Goal: Information Seeking & Learning: Learn about a topic

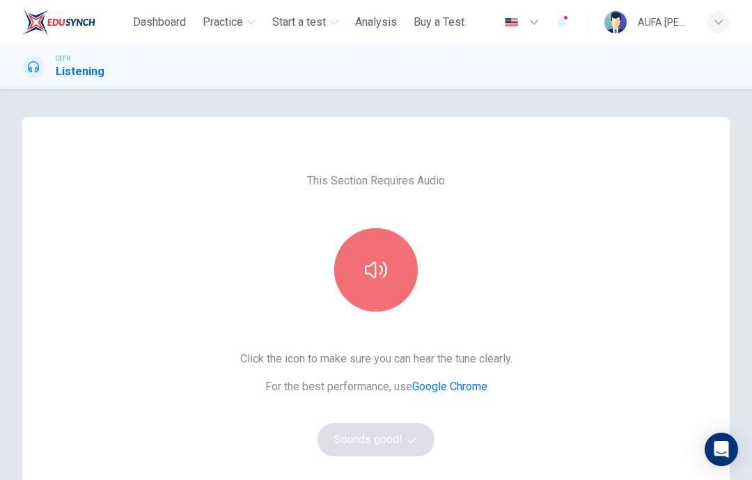
click at [382, 270] on icon "button" at bounding box center [376, 270] width 22 height 17
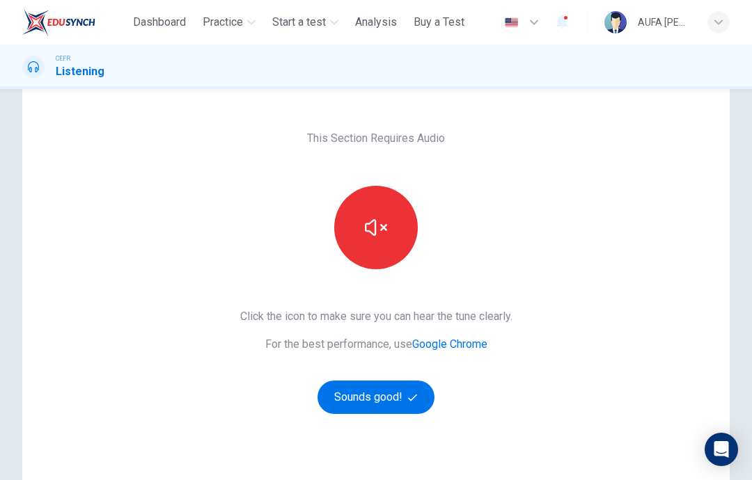
scroll to position [40, 0]
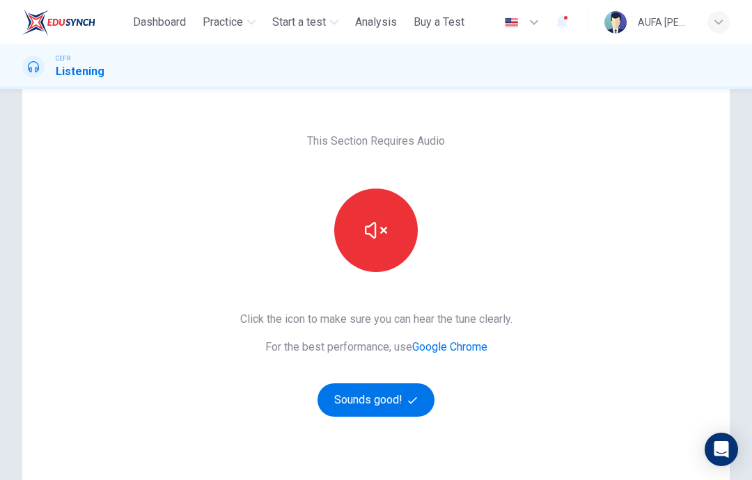
click at [383, 243] on button "button" at bounding box center [376, 231] width 84 height 84
click at [391, 245] on button "button" at bounding box center [376, 231] width 84 height 84
click at [399, 397] on button "Sounds good!" at bounding box center [375, 400] width 117 height 33
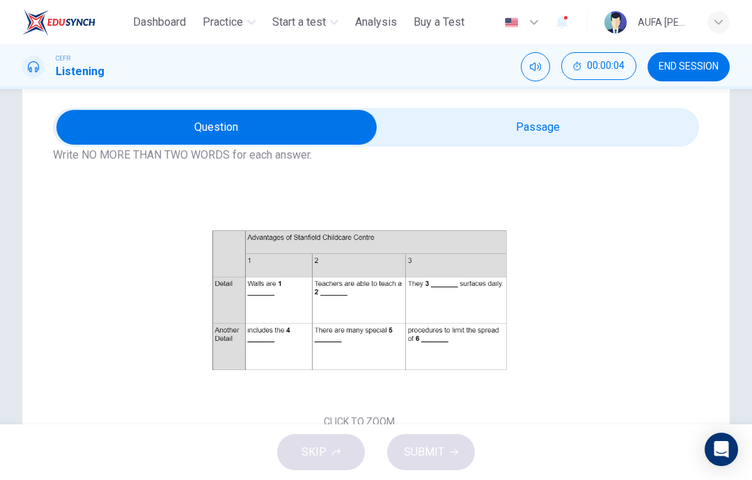
scroll to position [78, 0]
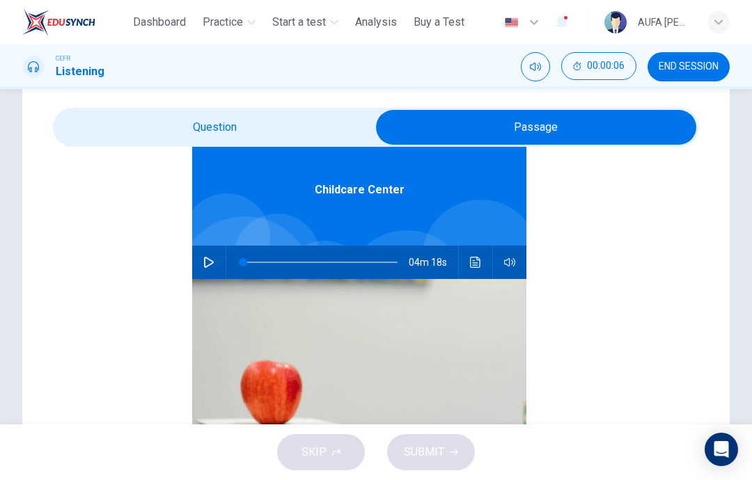
click at [215, 268] on button "button" at bounding box center [209, 262] width 22 height 33
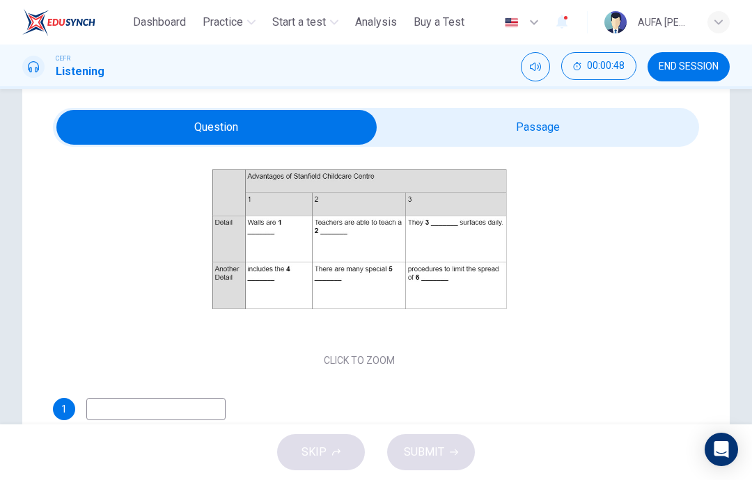
scroll to position [155, 0]
click at [180, 274] on div "Click to Zoom" at bounding box center [359, 252] width 613 height 240
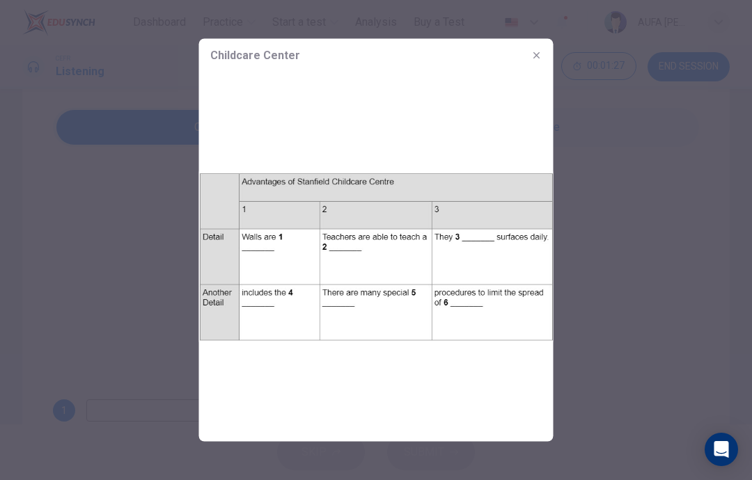
click at [136, 216] on div at bounding box center [376, 240] width 752 height 480
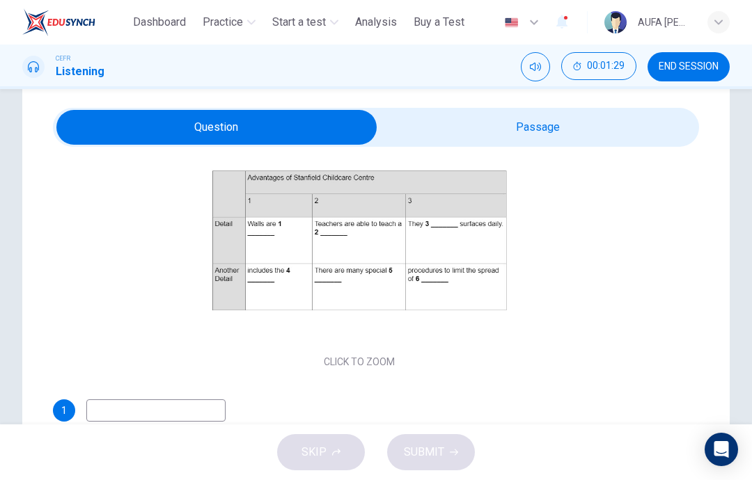
scroll to position [78, 0]
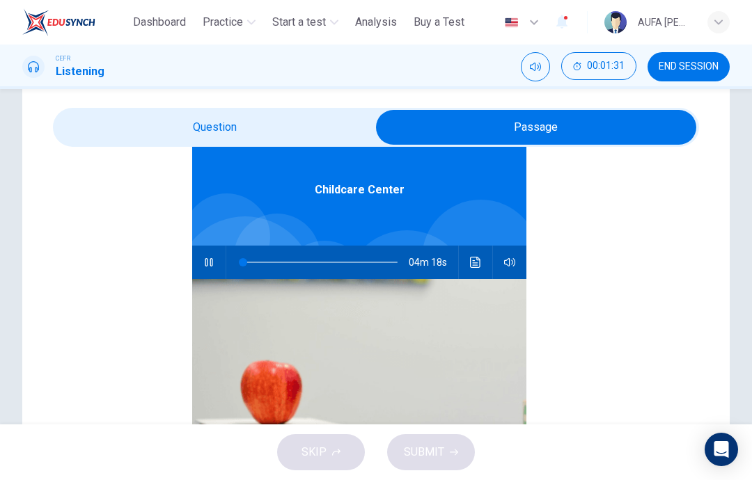
click at [212, 267] on icon "button" at bounding box center [208, 262] width 11 height 11
type input "*"
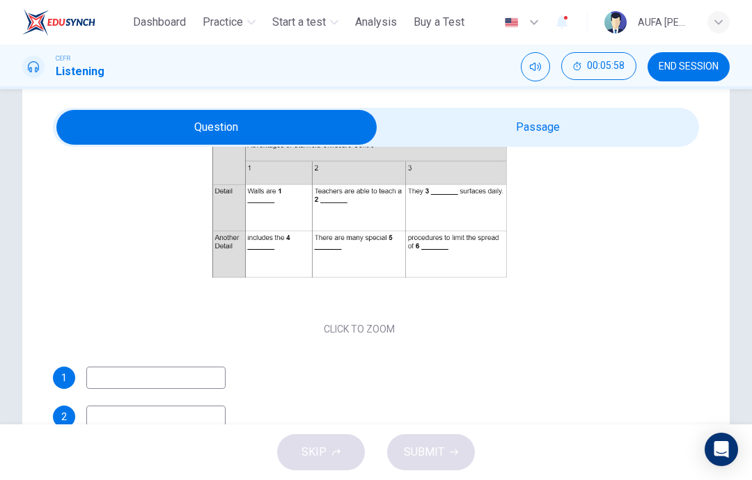
scroll to position [187, 0]
click at [203, 381] on input at bounding box center [155, 378] width 139 height 22
type input "******"
click at [126, 410] on input at bounding box center [155, 417] width 139 height 22
type input "*****"
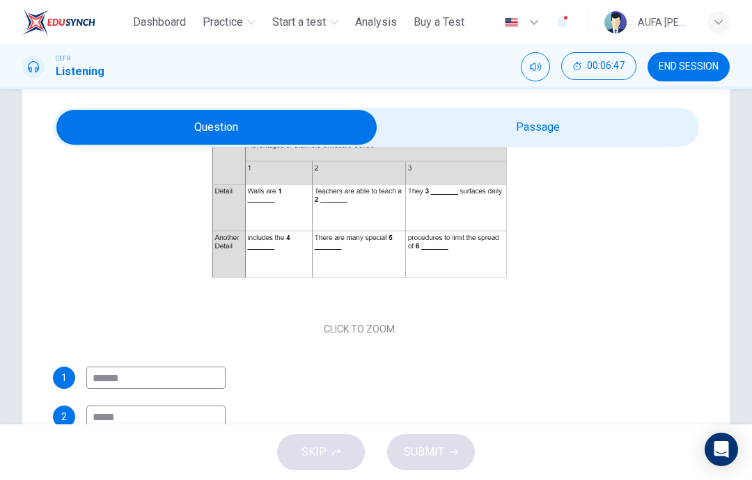
click at [403, 211] on button "Click to Zoom" at bounding box center [359, 219] width 121 height 33
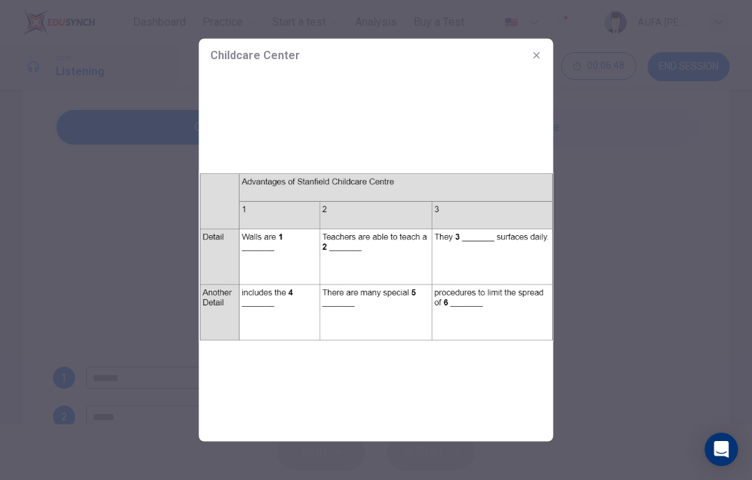
click at [607, 237] on div at bounding box center [376, 240] width 752 height 480
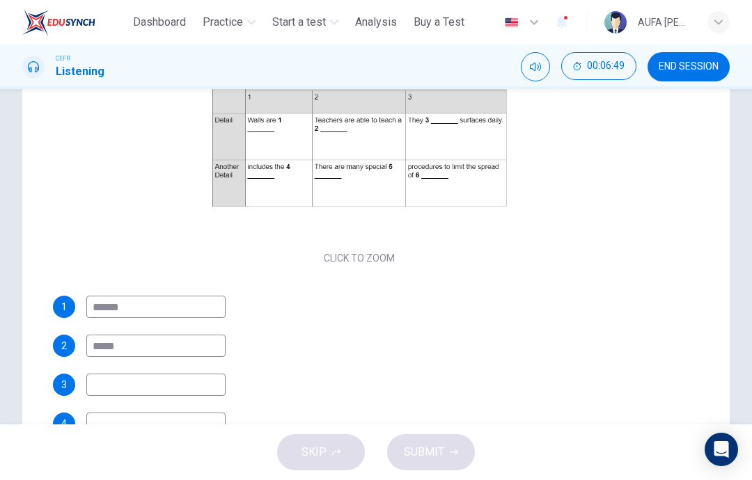
scroll to position [120, 0]
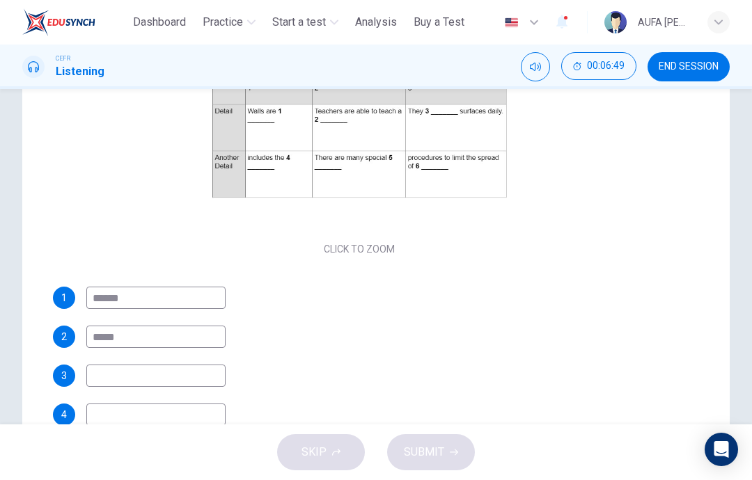
click at [107, 372] on input at bounding box center [155, 376] width 139 height 22
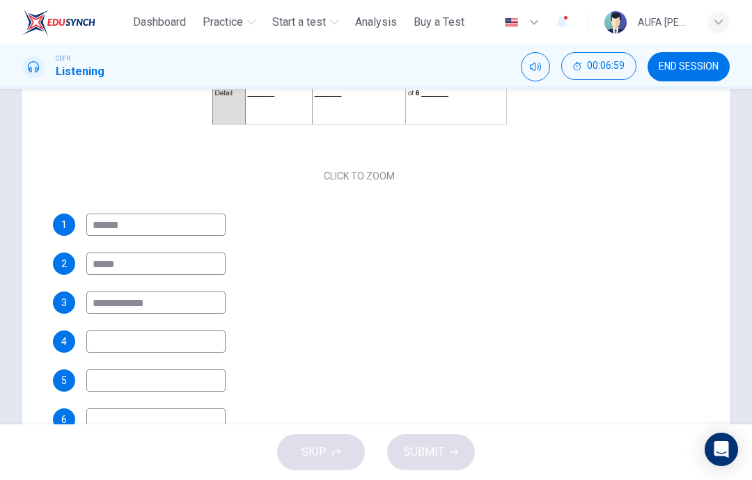
scroll to position [203, 0]
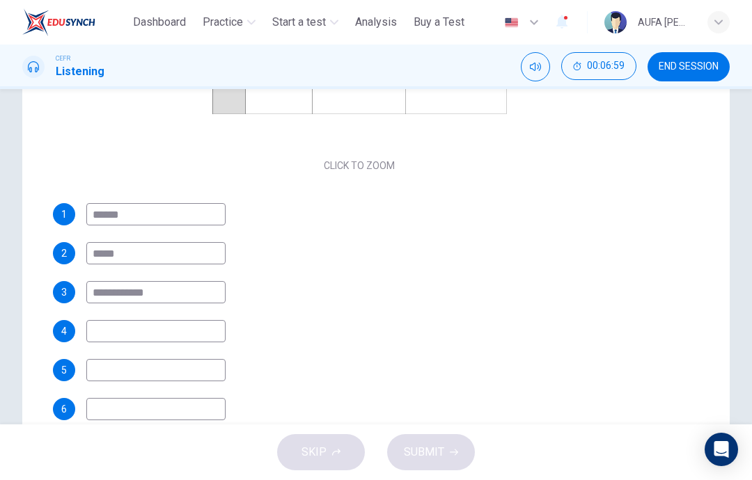
type input "**********"
click at [113, 338] on input at bounding box center [155, 331] width 139 height 22
type input "******"
click at [111, 371] on input at bounding box center [155, 370] width 139 height 22
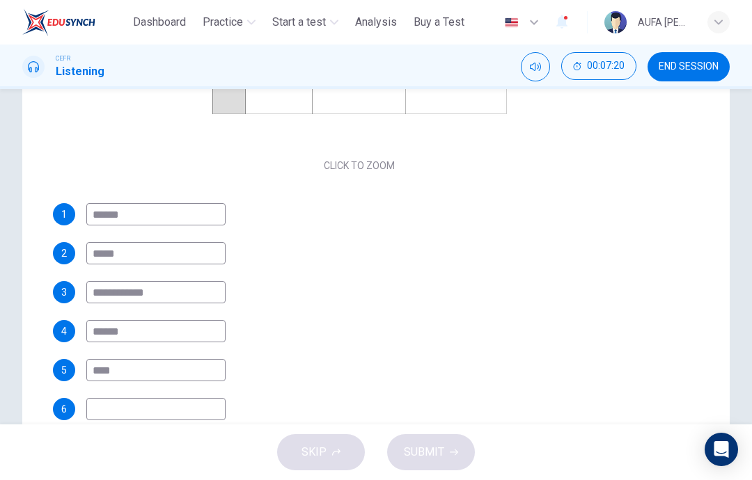
click at [107, 368] on input "****" at bounding box center [155, 370] width 139 height 22
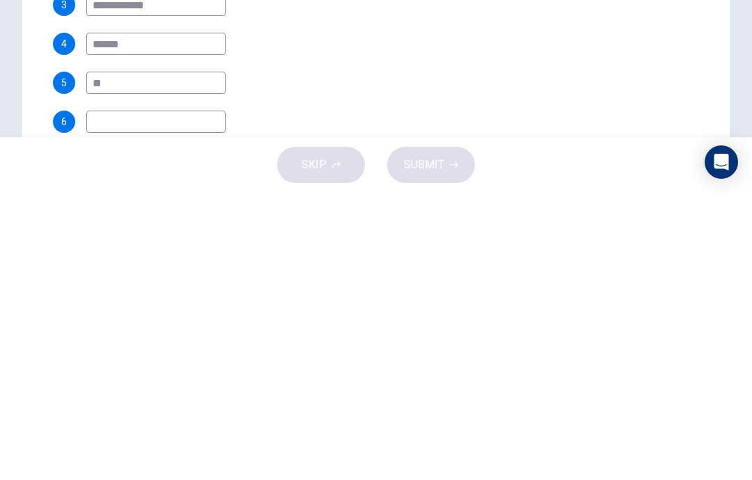
type input "*"
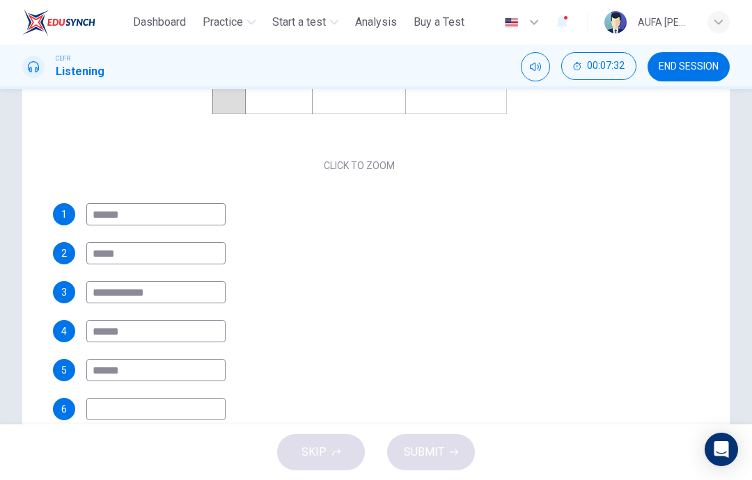
type input "******"
click at [114, 407] on input at bounding box center [155, 409] width 139 height 22
click at [125, 405] on input "***" at bounding box center [155, 409] width 139 height 22
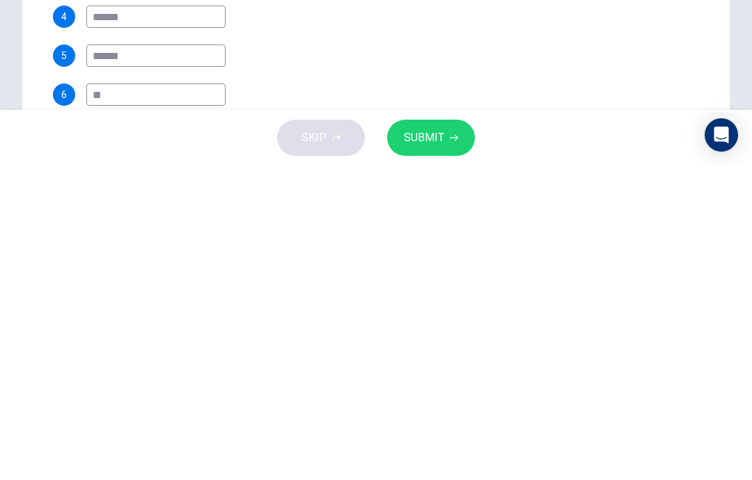
type input "*"
type input "********"
click at [453, 434] on button "SUBMIT" at bounding box center [431, 452] width 88 height 36
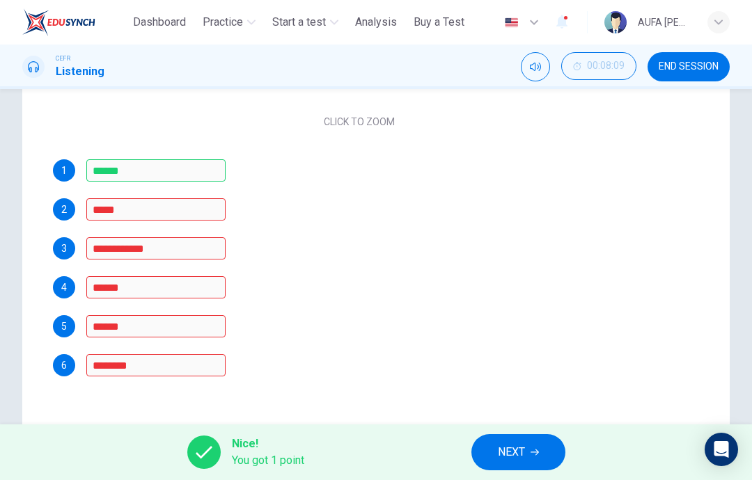
scroll to position [258, 0]
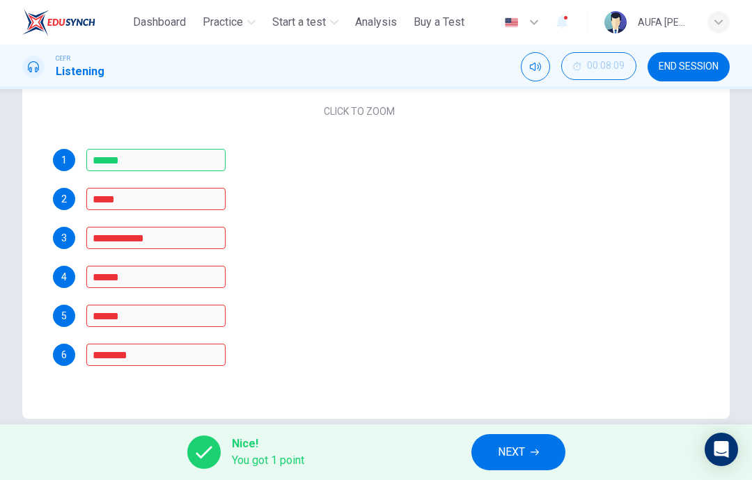
click at [214, 452] on div at bounding box center [203, 452] width 33 height 33
click at [238, 463] on span "You got 1 point" at bounding box center [268, 460] width 72 height 17
click at [228, 446] on div "Nice! You got 1 point" at bounding box center [245, 452] width 117 height 33
click at [223, 444] on div "Nice! You got 1 point" at bounding box center [245, 452] width 117 height 33
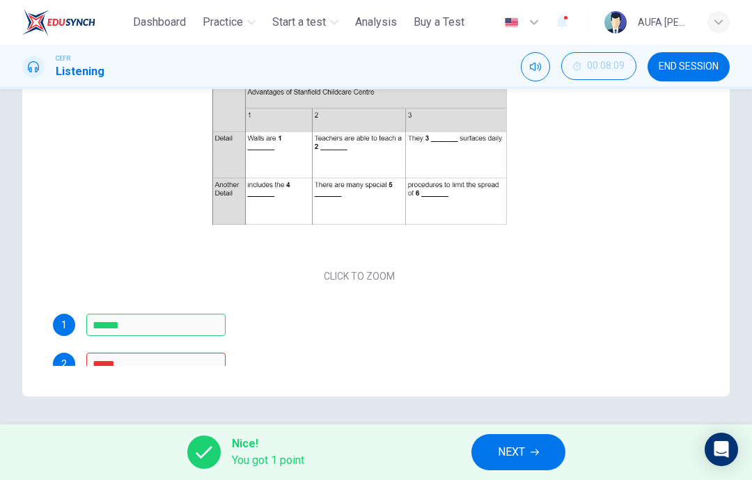
scroll to position [0, 0]
click at [534, 241] on div "Click to Zoom" at bounding box center [359, 166] width 613 height 240
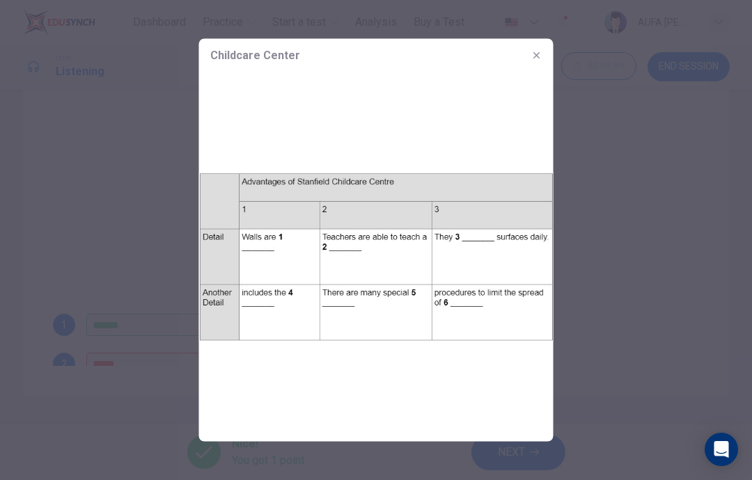
click at [540, 64] on button "button" at bounding box center [537, 56] width 22 height 22
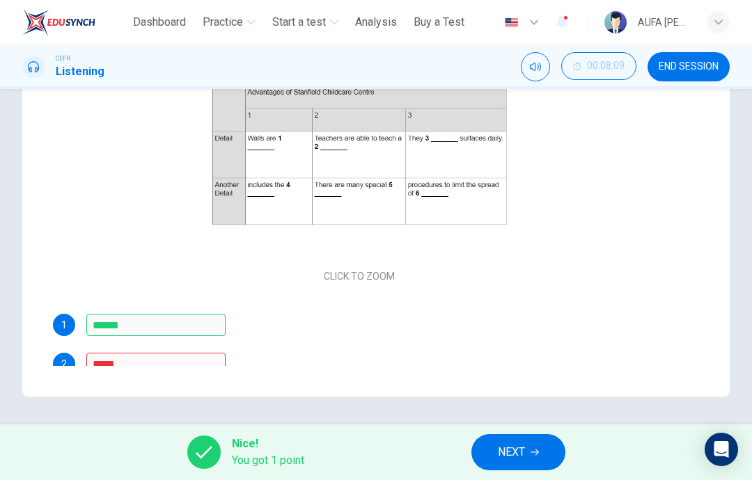
click at [525, 452] on span "NEXT" at bounding box center [511, 452] width 27 height 19
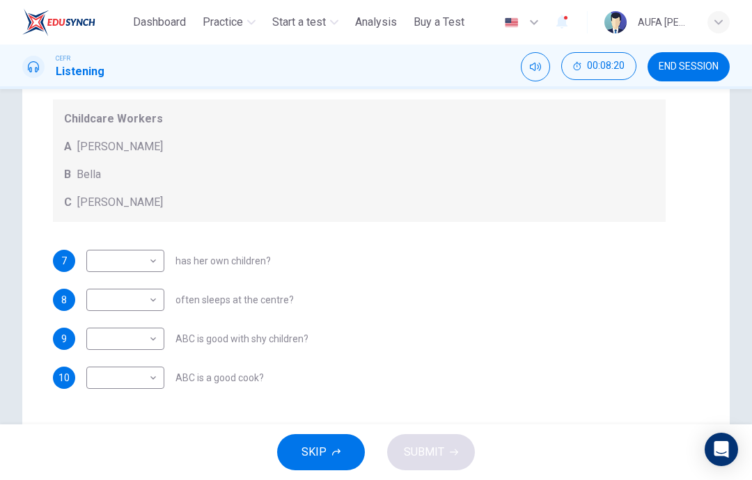
scroll to position [232, 0]
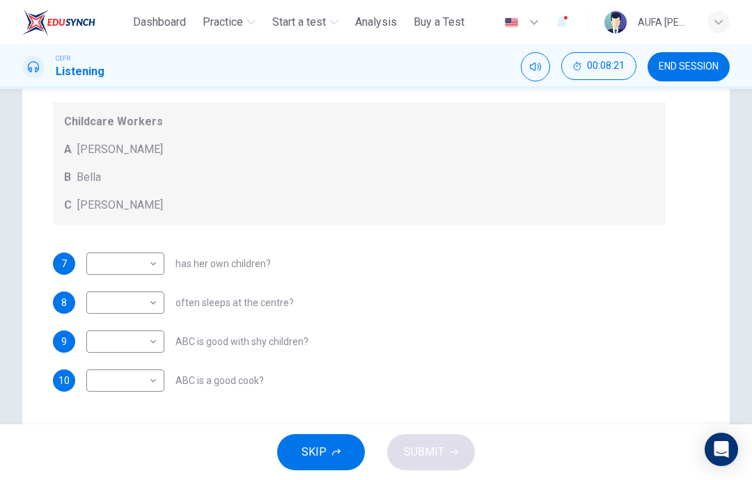
click at [143, 271] on body "This site uses cookies, as explained in our Privacy Policy . If you agree to th…" at bounding box center [376, 240] width 752 height 480
click at [100, 331] on li "C" at bounding box center [125, 331] width 78 height 22
type input "*"
click at [121, 311] on body "This site uses cookies, as explained in our Privacy Policy . If you agree to th…" at bounding box center [376, 240] width 752 height 480
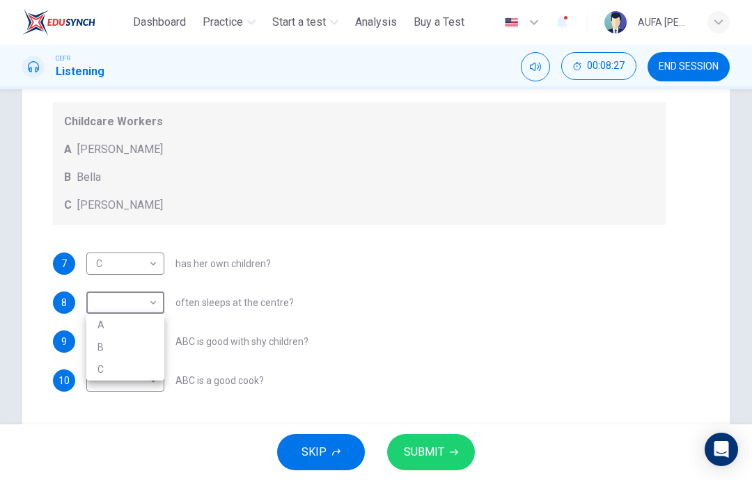
click at [101, 331] on li "A" at bounding box center [125, 325] width 78 height 22
type input "*"
click at [126, 347] on body "This site uses cookies, as explained in our Privacy Policy . If you agree to th…" at bounding box center [376, 240] width 752 height 480
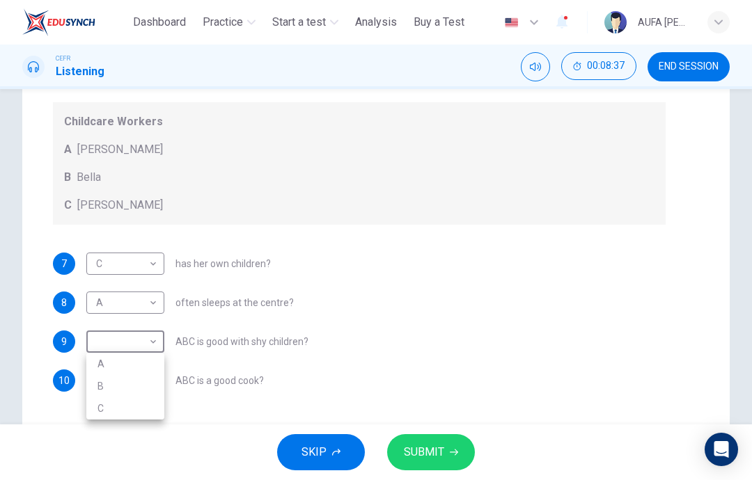
click at [110, 413] on li "C" at bounding box center [125, 408] width 78 height 22
type input "*"
click at [109, 377] on body "This site uses cookies, as explained in our Privacy Policy . If you agree to th…" at bounding box center [376, 240] width 752 height 480
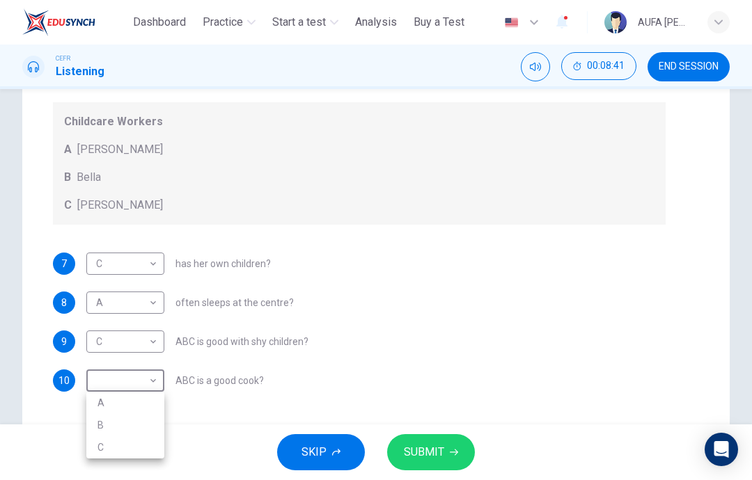
click at [102, 420] on li "B" at bounding box center [125, 425] width 78 height 22
type input "*"
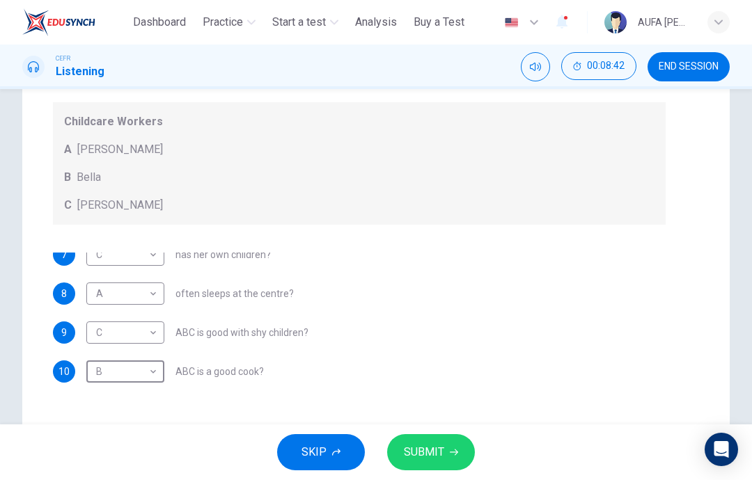
click at [455, 453] on icon "button" at bounding box center [454, 453] width 8 height 6
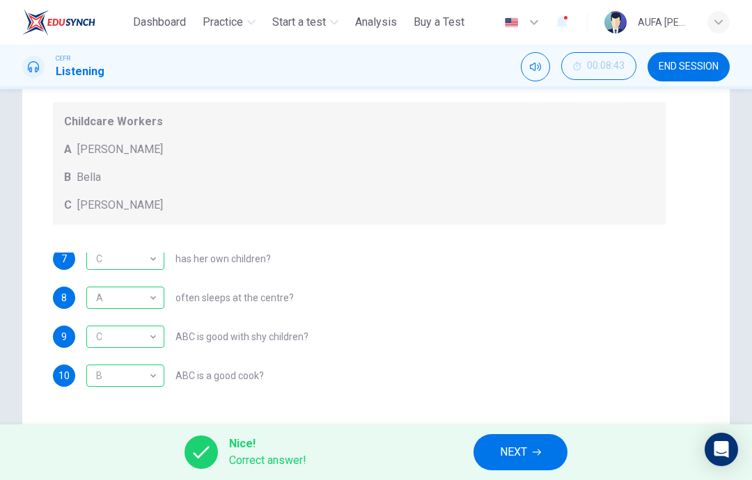
scroll to position [3, 0]
click at [521, 439] on button "NEXT" at bounding box center [520, 452] width 94 height 36
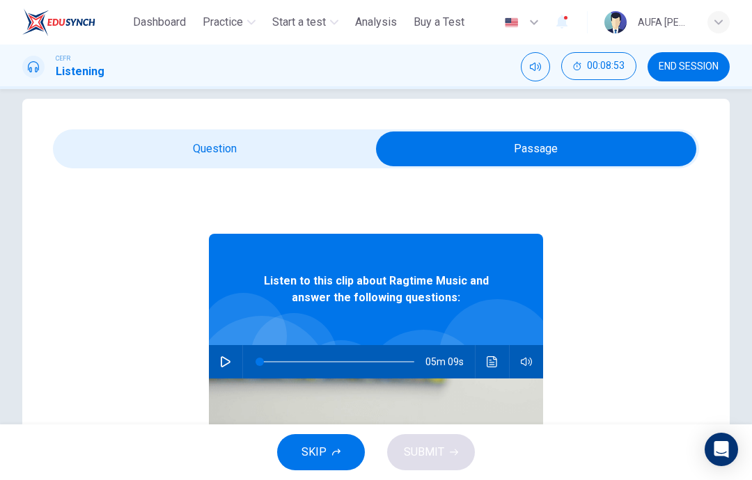
scroll to position [13, 0]
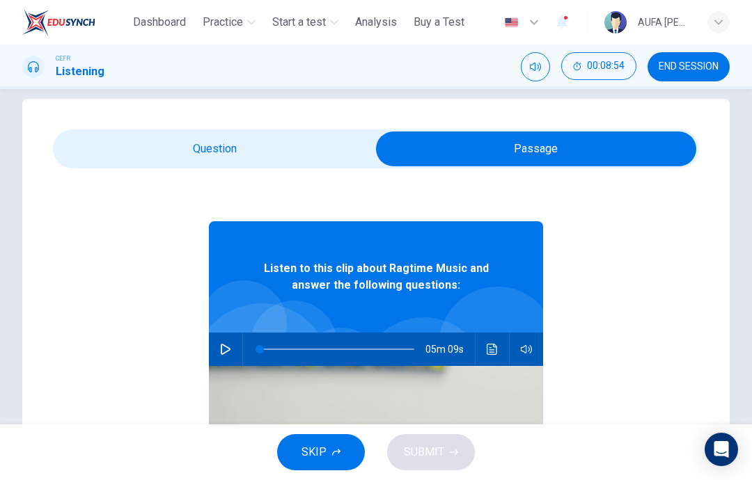
click at [225, 352] on icon "button" at bounding box center [226, 349] width 10 height 11
click at [95, 272] on div "Listen to this clip about Ragtime Music and answer the following questions: 03m…" at bounding box center [376, 424] width 646 height 537
type input "**"
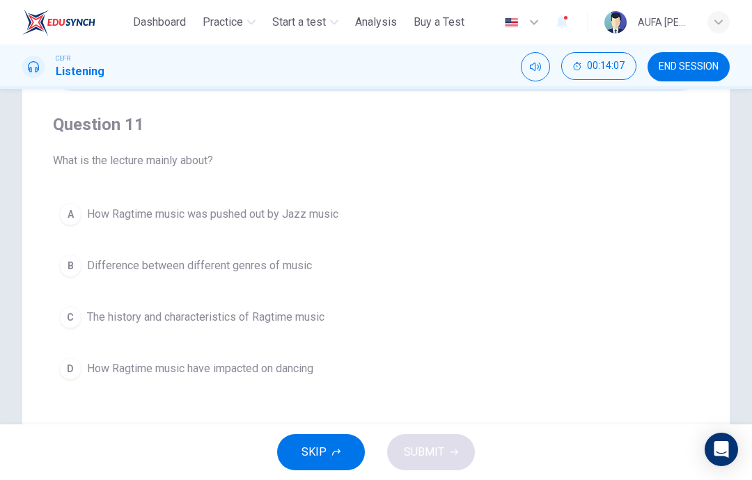
scroll to position [95, 0]
click at [290, 316] on span "The history and characteristics of Ragtime music" at bounding box center [205, 318] width 237 height 17
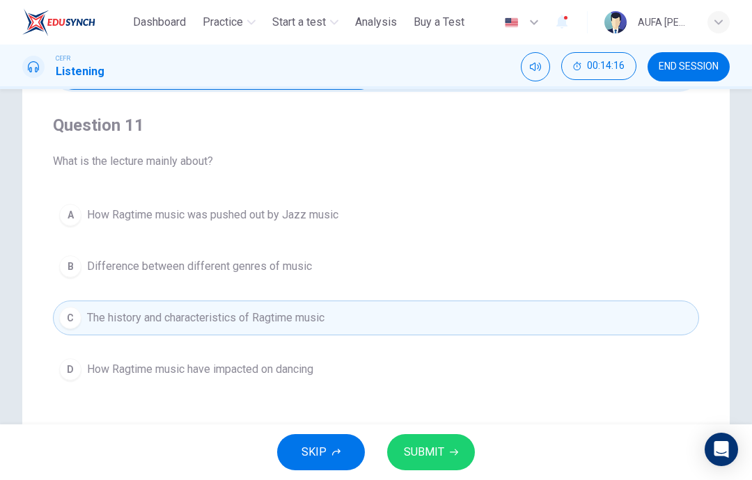
click at [433, 469] on button "SUBMIT" at bounding box center [431, 452] width 88 height 36
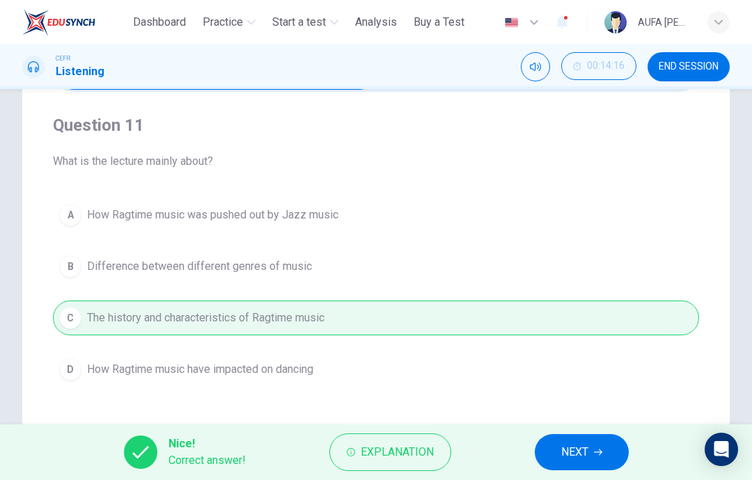
click at [583, 445] on span "NEXT" at bounding box center [574, 452] width 27 height 19
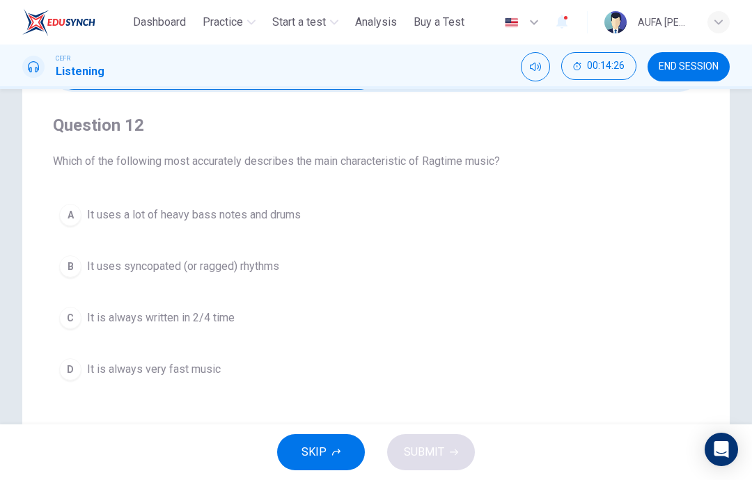
click at [230, 266] on span "It uses syncopated (or ragged) rhythms" at bounding box center [183, 266] width 192 height 17
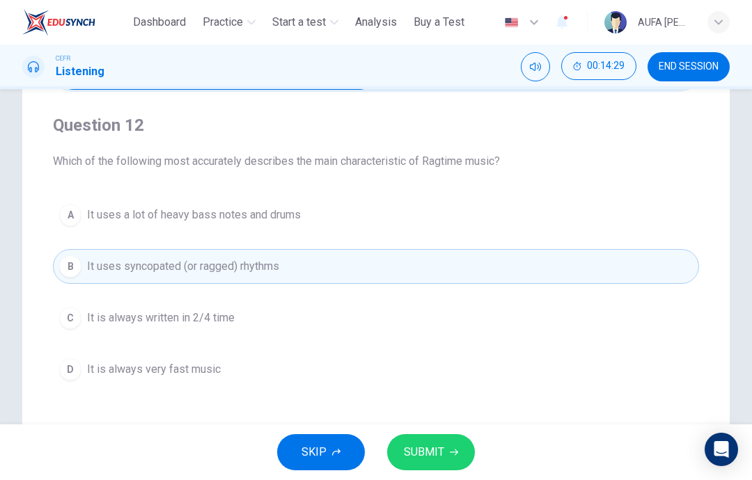
click at [462, 455] on button "SUBMIT" at bounding box center [431, 452] width 88 height 36
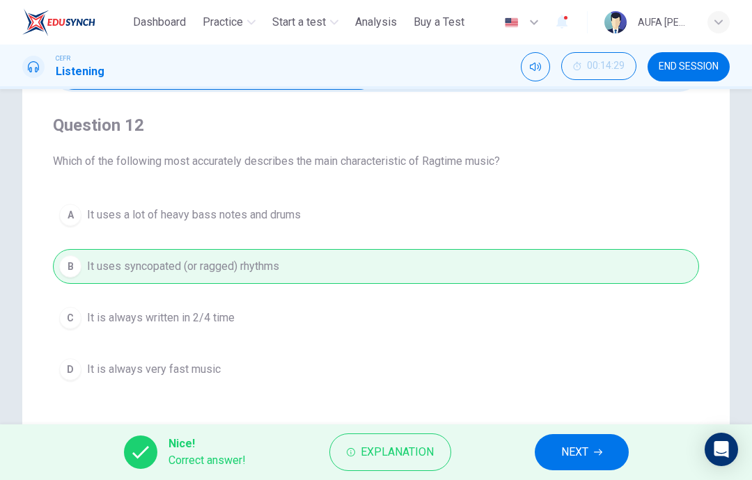
click at [553, 446] on button "NEXT" at bounding box center [582, 452] width 94 height 36
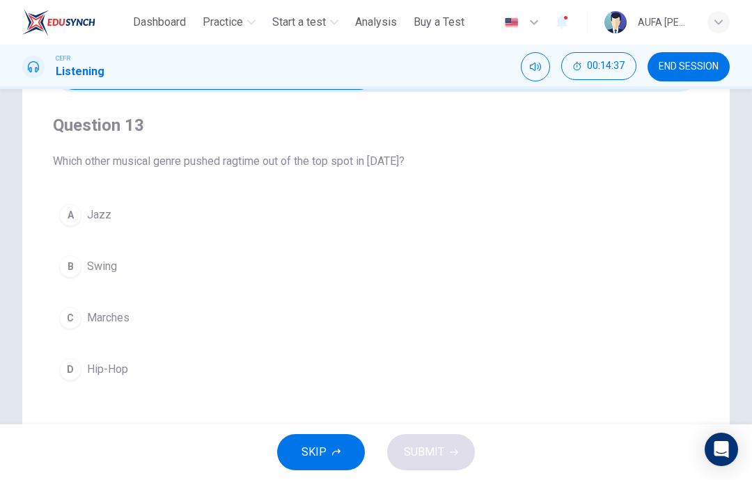
click at [69, 211] on div "A" at bounding box center [70, 215] width 22 height 22
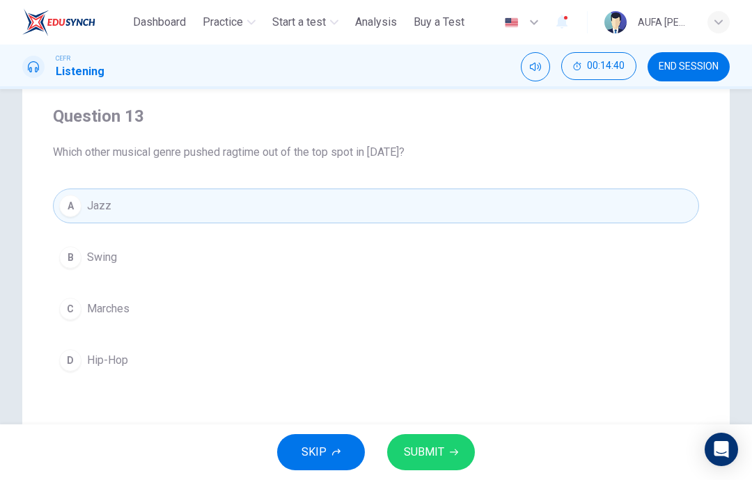
scroll to position [100, 0]
click at [546, 297] on button "C Marches" at bounding box center [376, 312] width 646 height 35
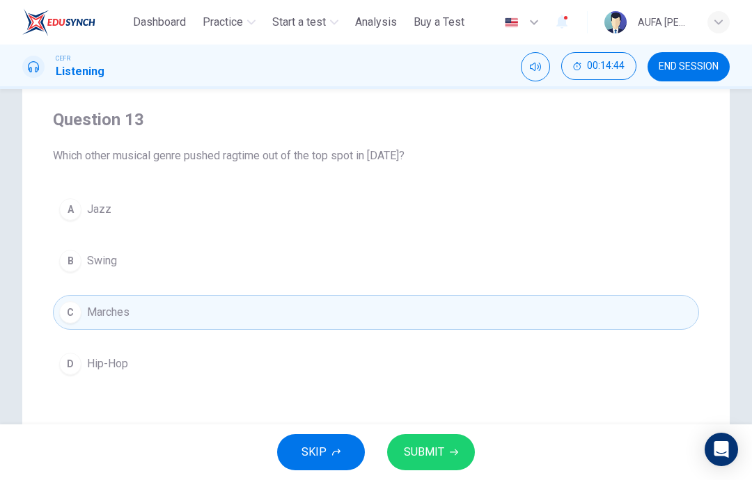
click at [456, 446] on button "SUBMIT" at bounding box center [431, 452] width 88 height 36
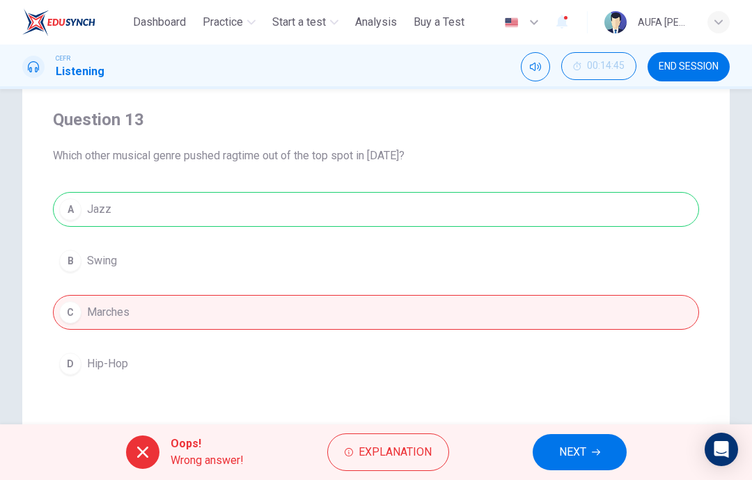
click at [561, 210] on div "A Jazz B Swing C Marches D Hip-Hop" at bounding box center [376, 286] width 646 height 189
click at [588, 456] on button "NEXT" at bounding box center [580, 452] width 94 height 36
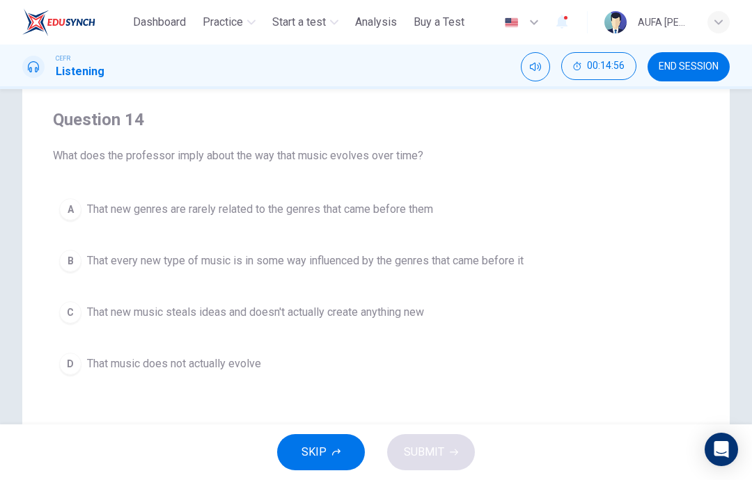
click at [433, 214] on span "That new genres are rarely related to the genres that came before them" at bounding box center [260, 209] width 346 height 17
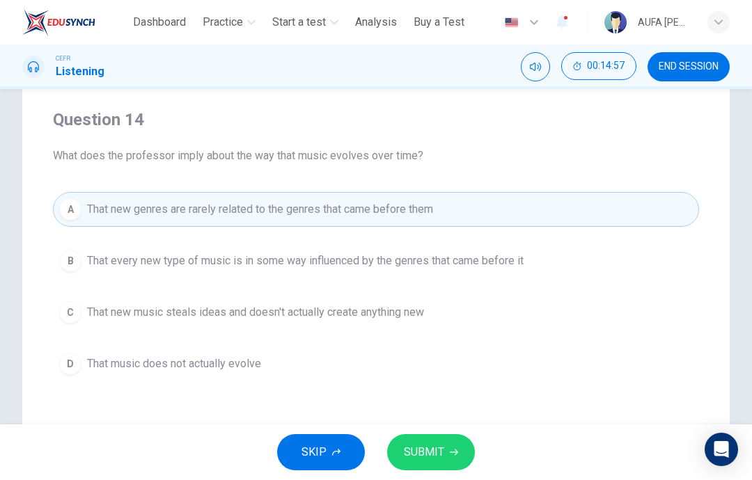
click at [443, 448] on span "SUBMIT" at bounding box center [424, 452] width 40 height 19
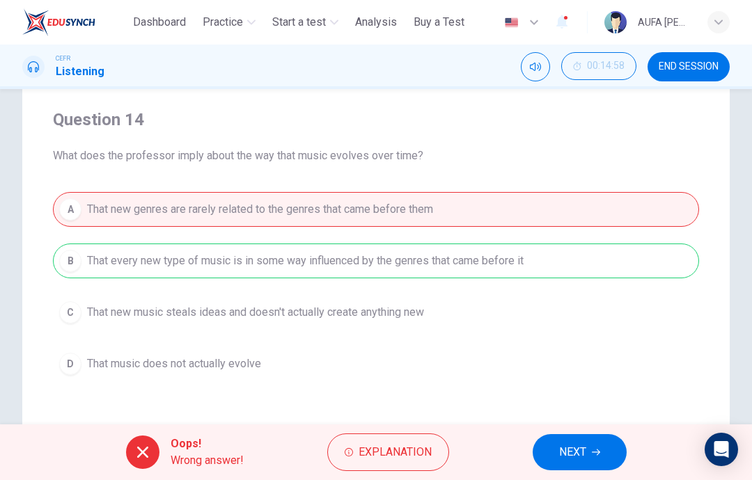
click at [553, 452] on button "NEXT" at bounding box center [580, 452] width 94 height 36
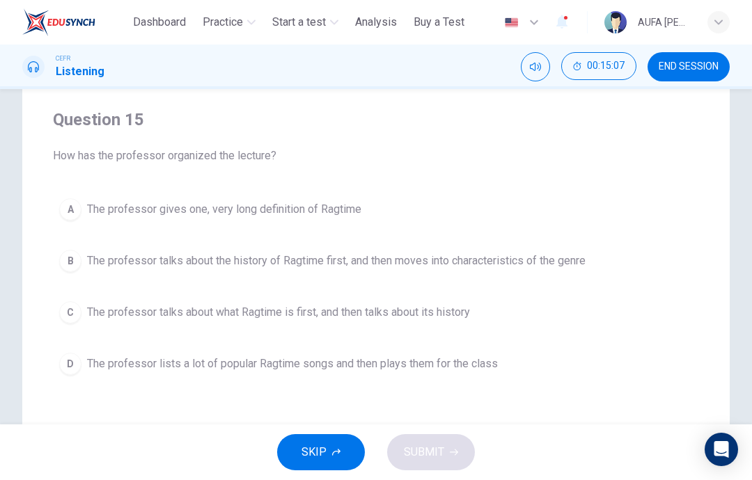
click at [477, 320] on button "C The professor talks about what Ragtime is first, and then talks about its his…" at bounding box center [376, 312] width 646 height 35
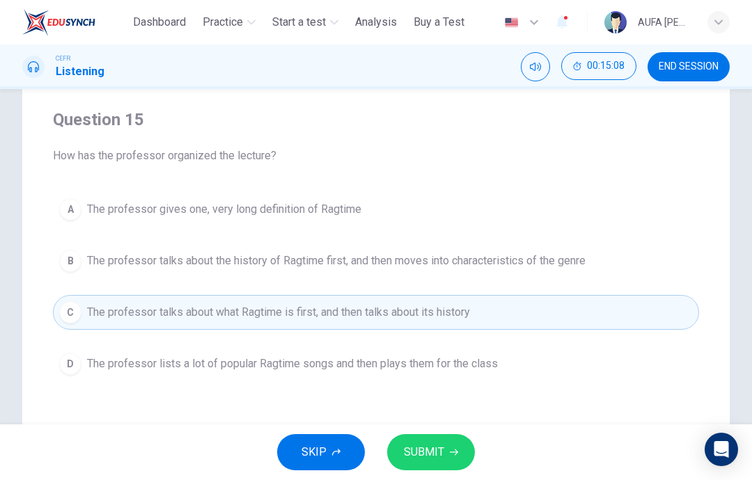
click at [457, 448] on button "SUBMIT" at bounding box center [431, 452] width 88 height 36
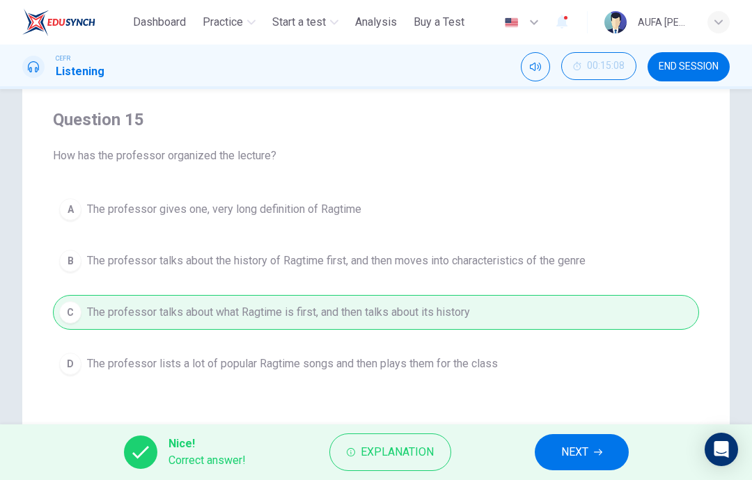
click at [562, 457] on span "NEXT" at bounding box center [574, 452] width 27 height 19
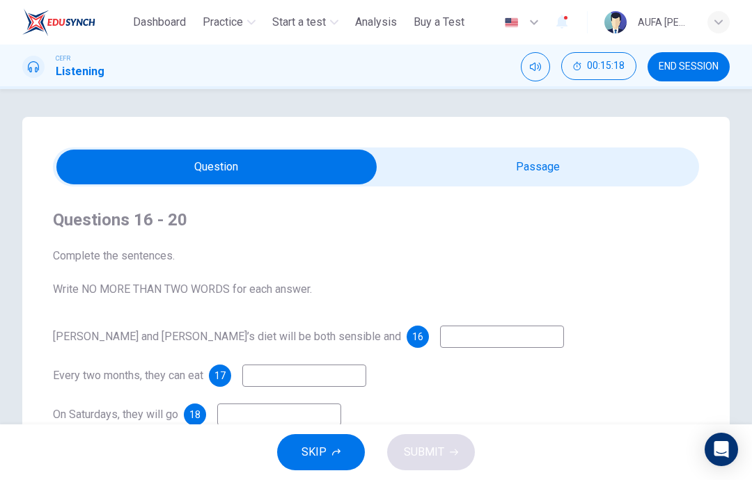
scroll to position [0, 0]
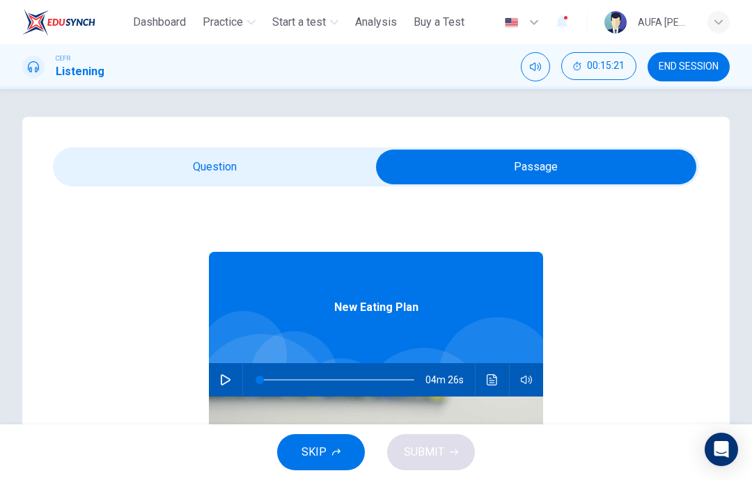
click at [216, 381] on button "button" at bounding box center [225, 379] width 22 height 33
type input "*"
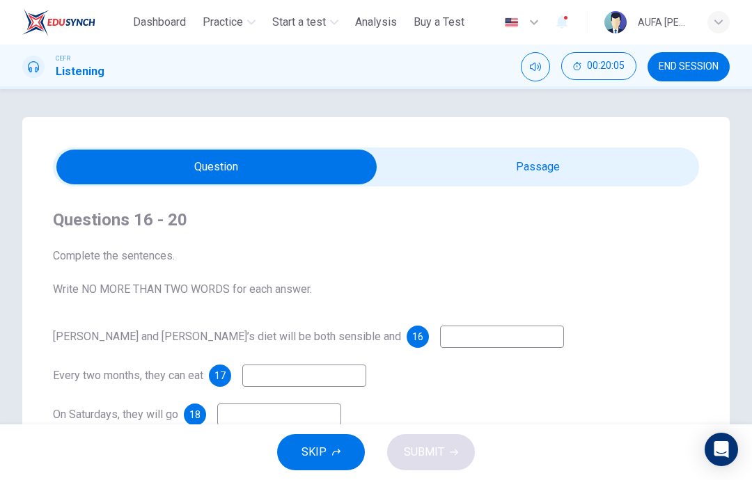
click at [440, 338] on input at bounding box center [502, 337] width 124 height 22
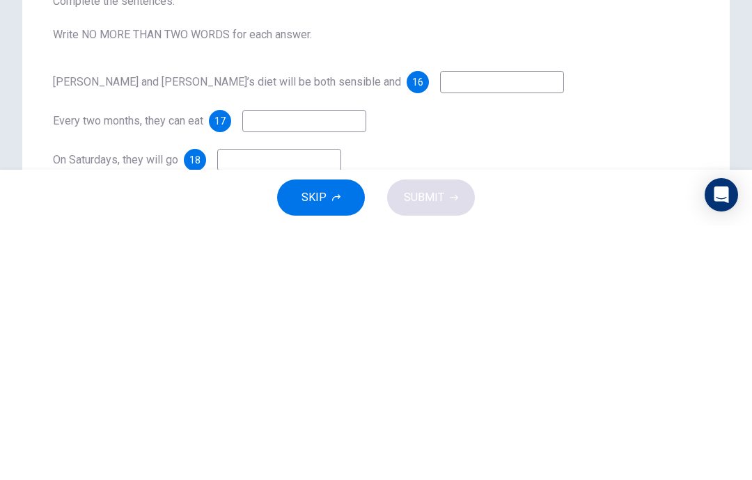
click at [329, 365] on input at bounding box center [304, 376] width 124 height 22
type input "*****"
click at [481, 365] on div "Every two months, they can eat 17 *****" at bounding box center [376, 376] width 646 height 22
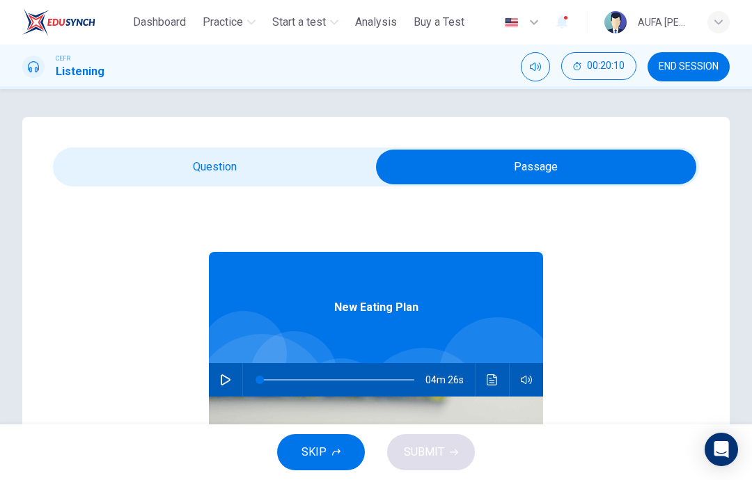
click at [231, 385] on button "button" at bounding box center [225, 379] width 22 height 33
click at [231, 386] on button "button" at bounding box center [225, 379] width 22 height 33
type input "**"
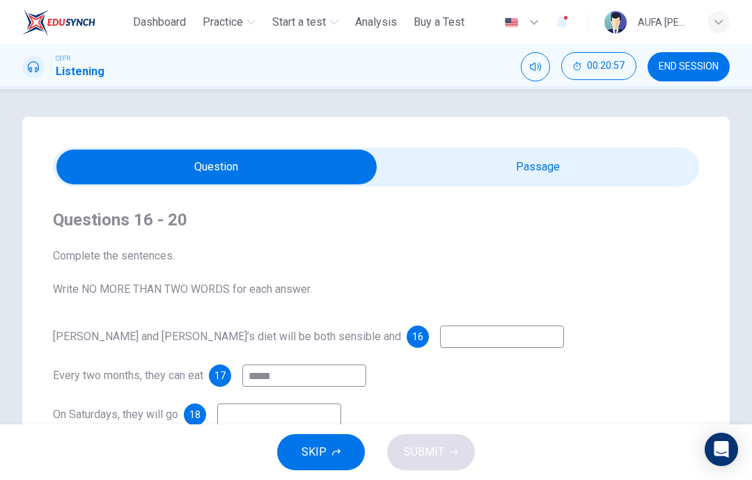
click at [440, 335] on input at bounding box center [502, 337] width 124 height 22
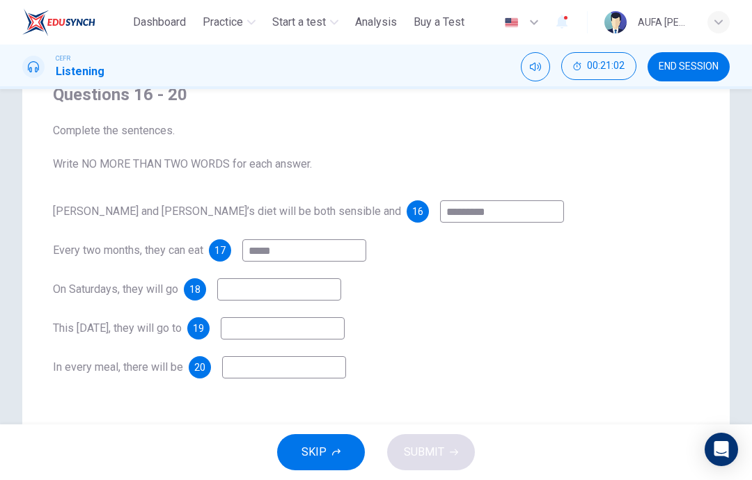
scroll to position [136, 0]
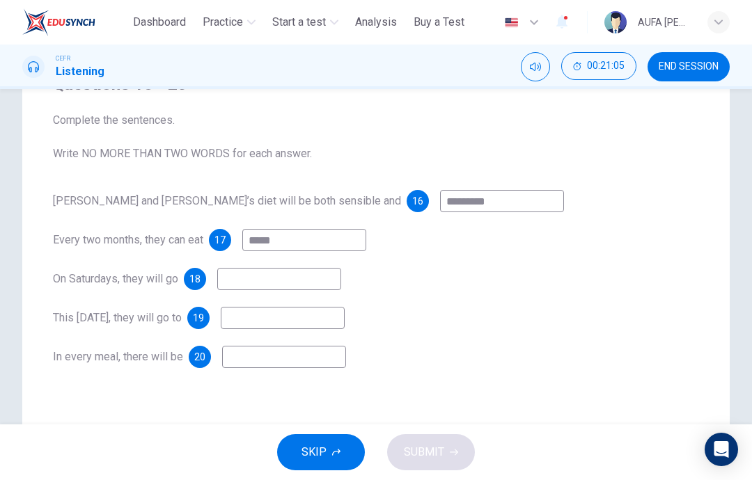
type input "*********"
click at [338, 273] on input at bounding box center [279, 279] width 124 height 22
click at [305, 358] on input at bounding box center [284, 357] width 124 height 22
type input "*******"
click at [324, 278] on input at bounding box center [279, 279] width 124 height 22
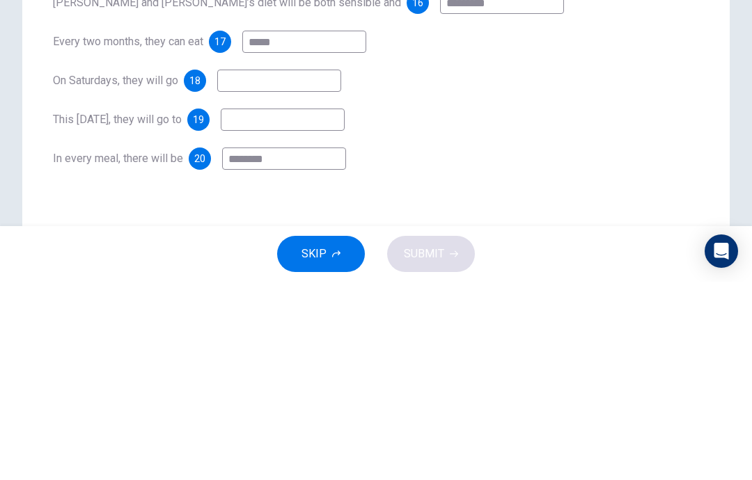
click at [345, 307] on input at bounding box center [283, 318] width 124 height 22
type input "*********"
click at [311, 190] on div "[PERSON_NAME] and [PERSON_NAME]’s diet will be both sensible and 16 ********* E…" at bounding box center [376, 279] width 646 height 178
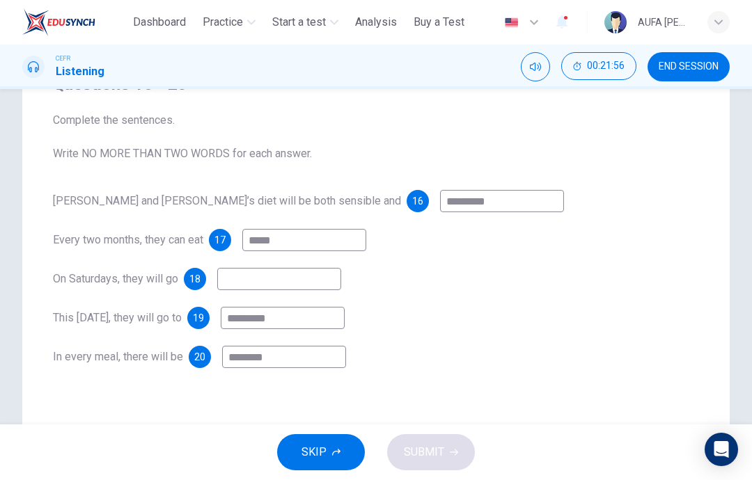
click at [321, 290] on input at bounding box center [279, 279] width 124 height 22
type input "*******"
click at [420, 451] on span "SUBMIT" at bounding box center [424, 452] width 40 height 19
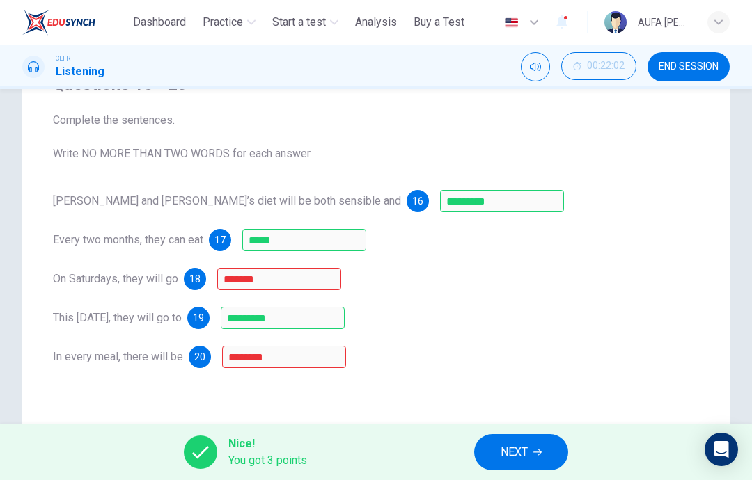
scroll to position [203, 0]
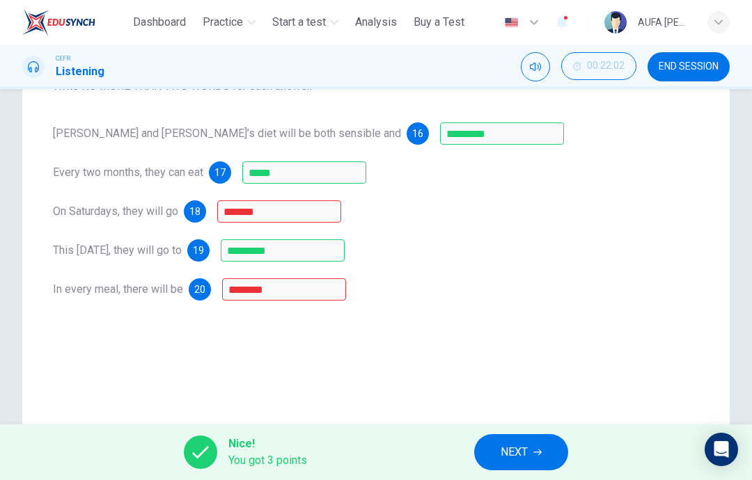
click at [271, 444] on span "Nice!" at bounding box center [267, 444] width 79 height 17
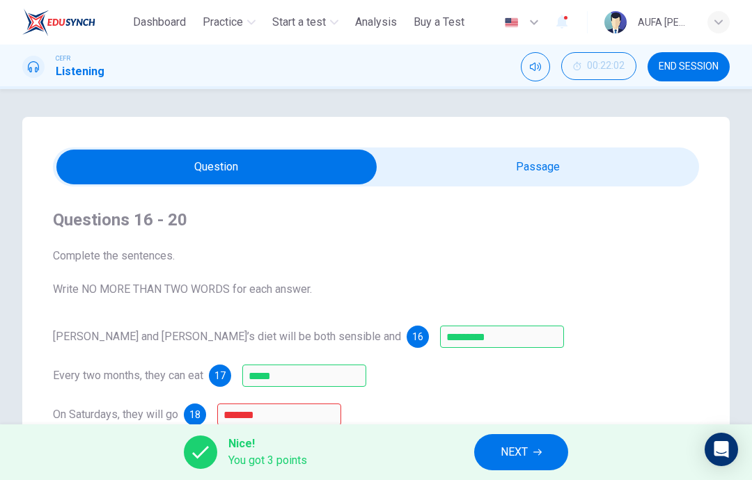
scroll to position [0, 0]
click at [471, 312] on div "Questions 16 - 20 Complete the sentences. Write NO MORE THAN TWO WORDS for each…" at bounding box center [376, 357] width 646 height 340
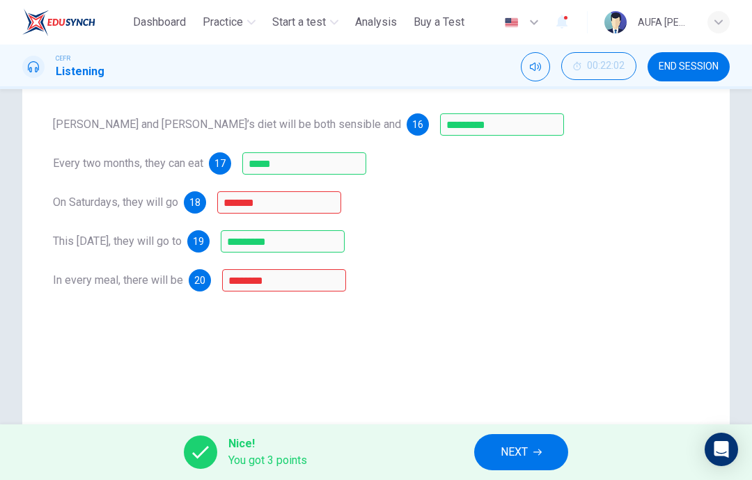
click at [526, 453] on span "NEXT" at bounding box center [514, 452] width 27 height 19
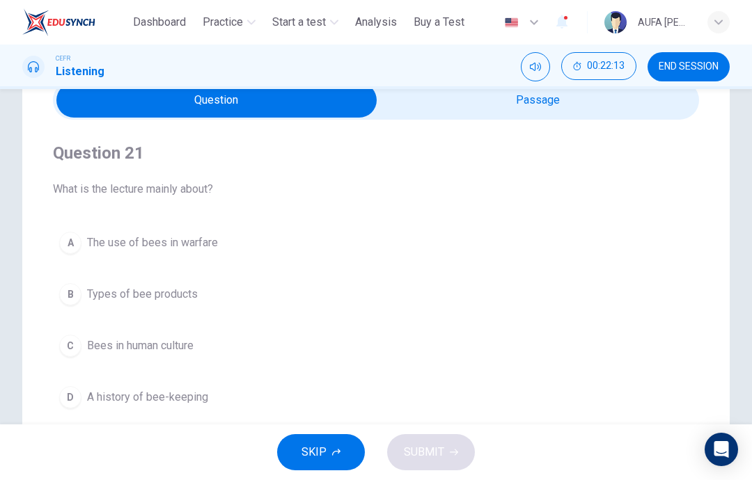
scroll to position [68, 0]
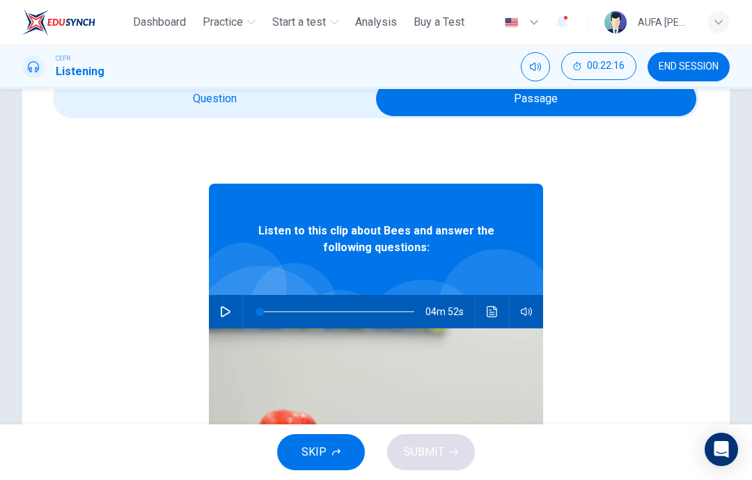
click at [226, 313] on icon "button" at bounding box center [225, 311] width 11 height 11
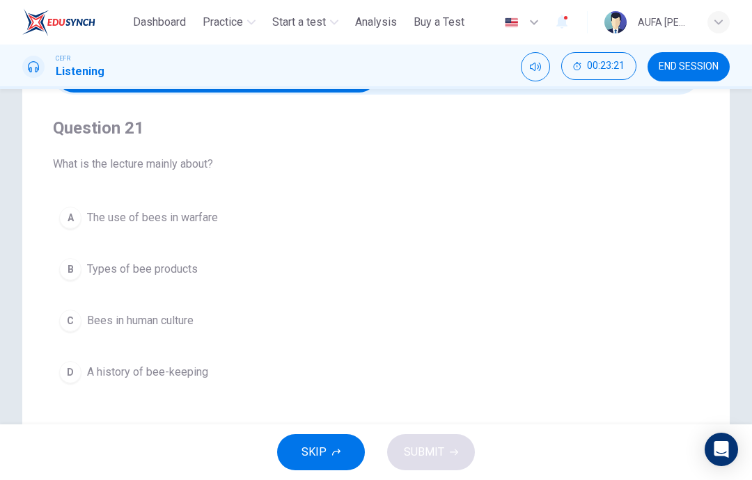
scroll to position [91, 0]
click at [450, 215] on button "A The use of bees in warfare" at bounding box center [376, 218] width 646 height 35
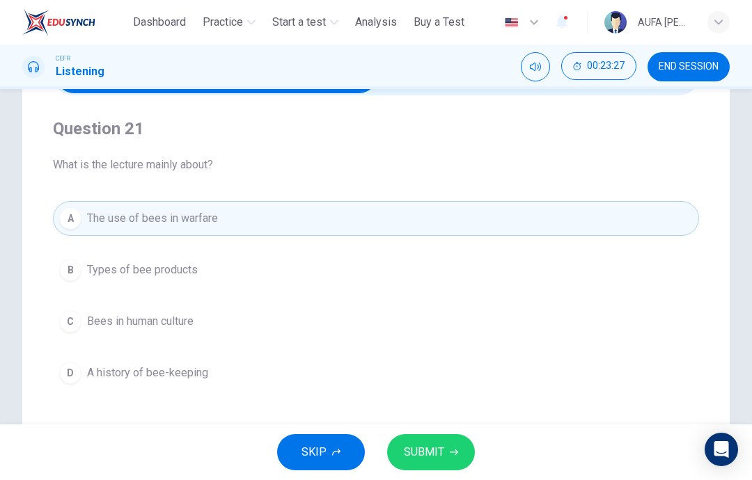
click at [438, 450] on span "SUBMIT" at bounding box center [424, 452] width 40 height 19
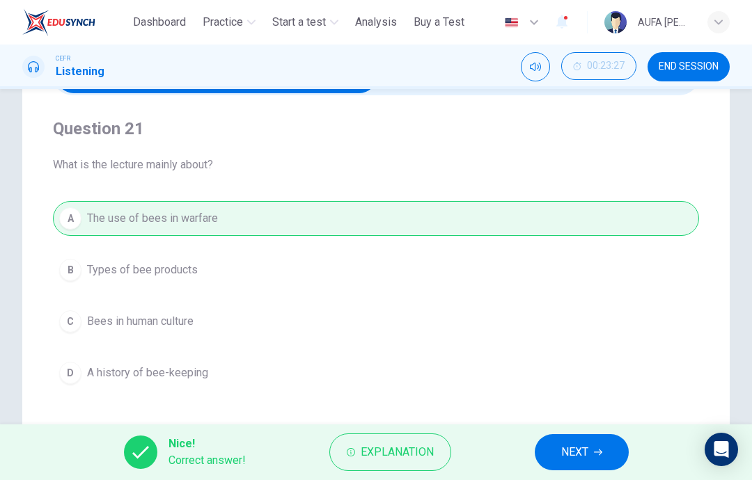
click at [555, 444] on button "NEXT" at bounding box center [582, 452] width 94 height 36
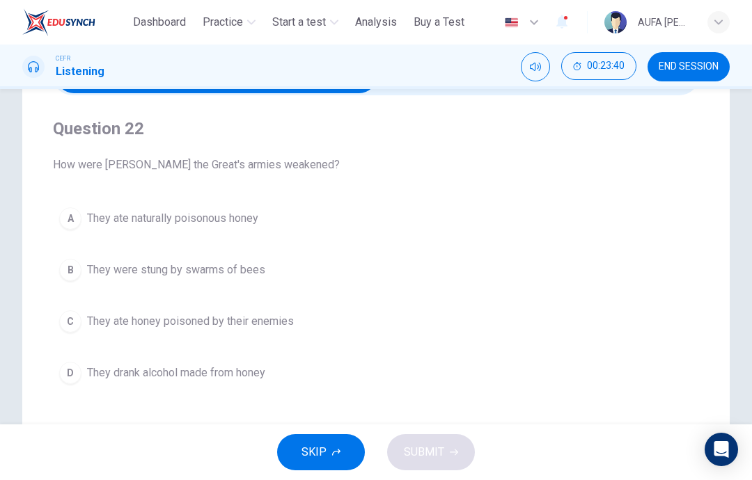
click at [354, 324] on button "C They ate honey poisoned by their enemies" at bounding box center [376, 321] width 646 height 35
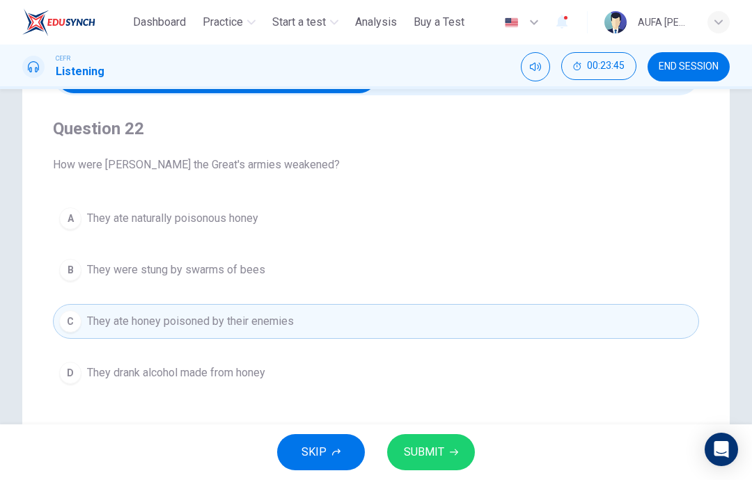
click at [400, 228] on button "A They ate naturally poisonous honey" at bounding box center [376, 218] width 646 height 35
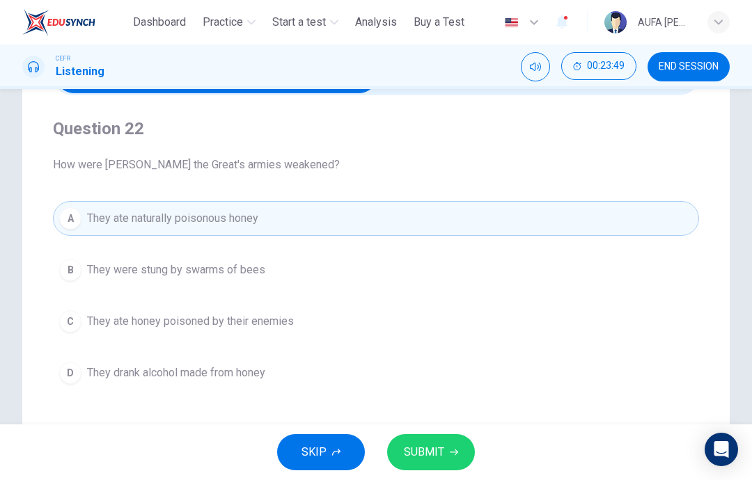
click at [370, 371] on button "D They drank alcohol made from honey" at bounding box center [376, 373] width 646 height 35
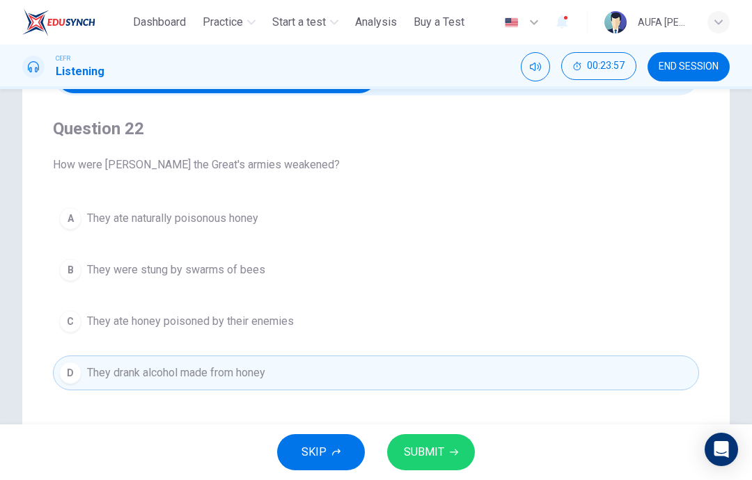
click at [402, 286] on button "B They were stung by swarms of bees" at bounding box center [376, 270] width 646 height 35
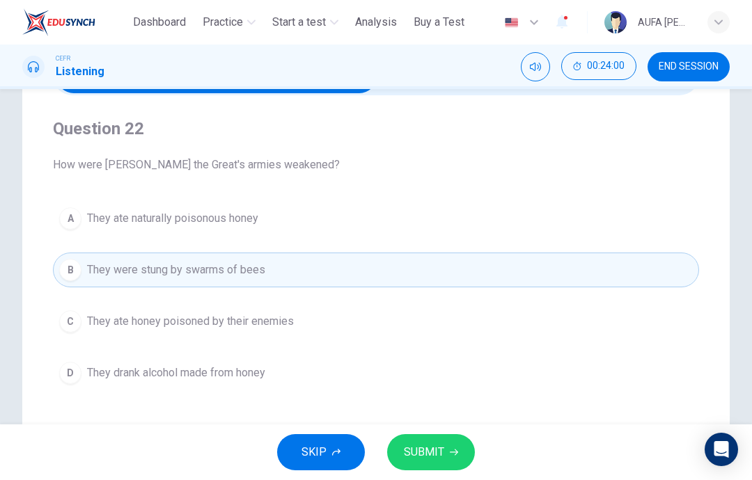
click at [433, 450] on span "SUBMIT" at bounding box center [424, 452] width 40 height 19
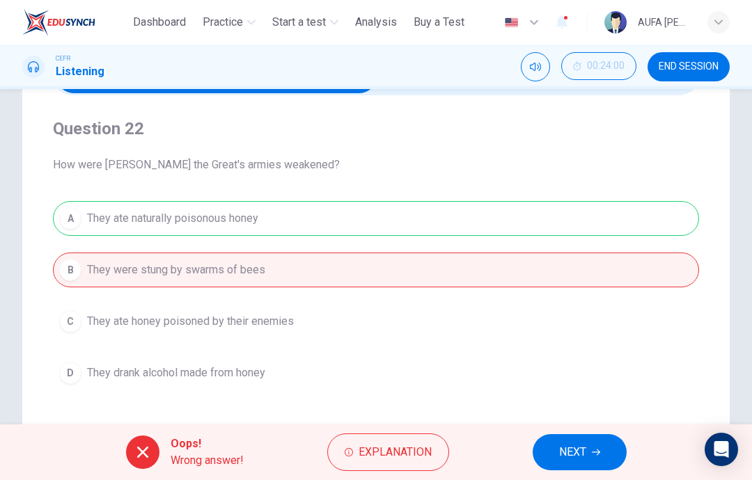
click at [475, 228] on div "A They ate naturally poisonous honey B They were stung by swarms of bees C They…" at bounding box center [376, 295] width 646 height 189
click at [567, 448] on span "NEXT" at bounding box center [572, 452] width 27 height 19
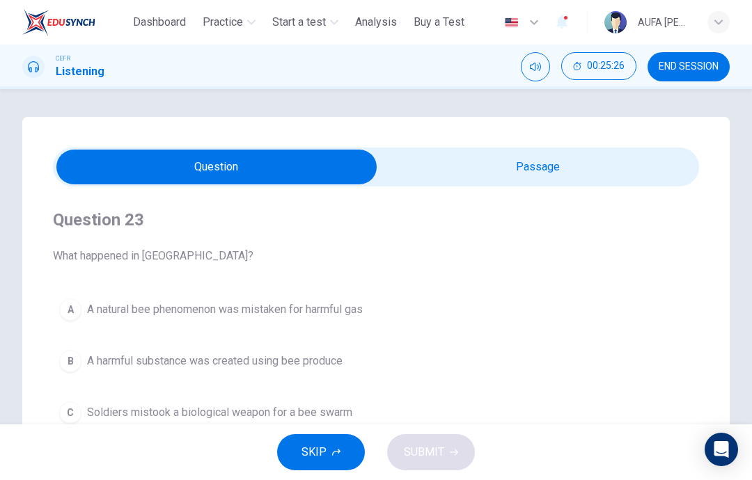
scroll to position [0, 0]
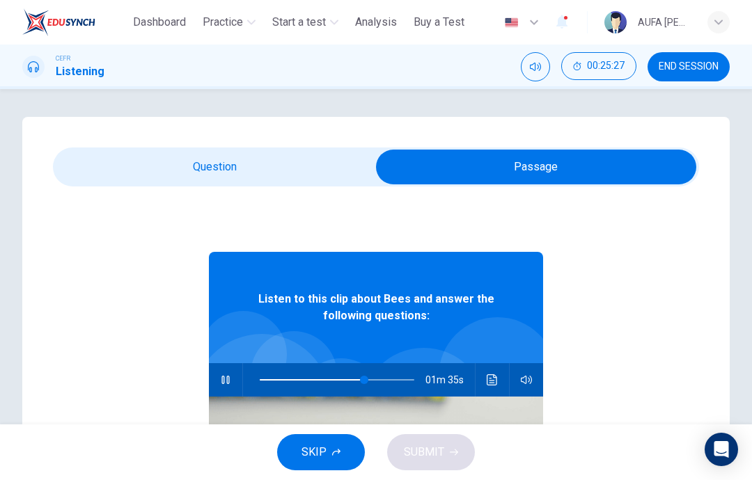
type input "**"
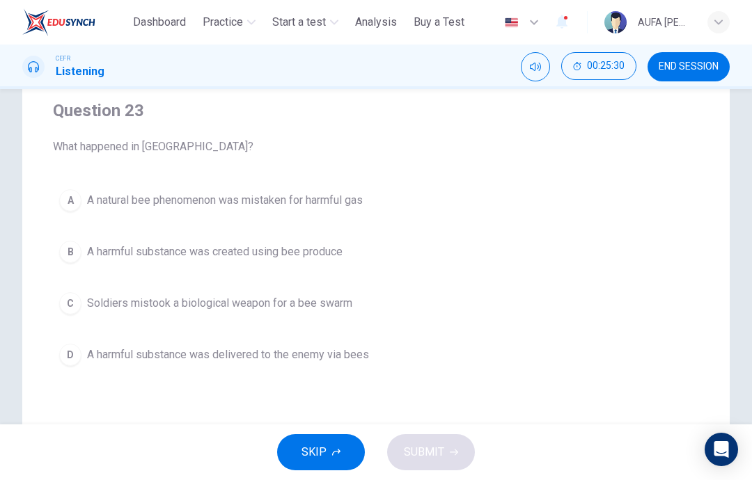
scroll to position [108, 0]
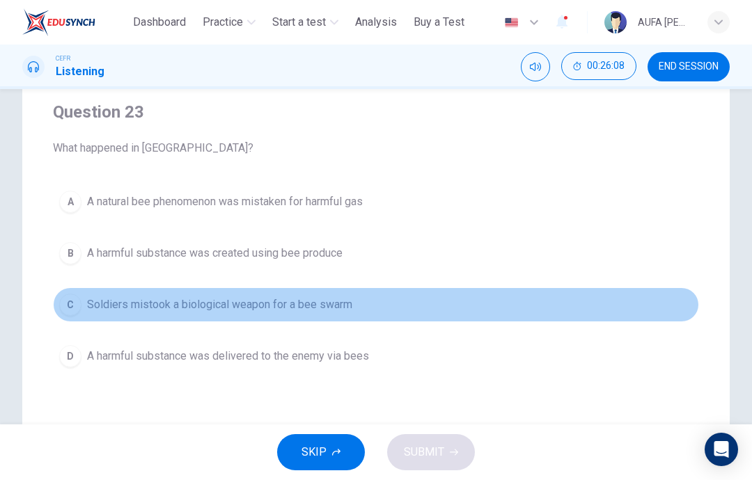
click at [277, 304] on span "Soldiers mistook a biological weapon for a bee swarm" at bounding box center [219, 305] width 265 height 17
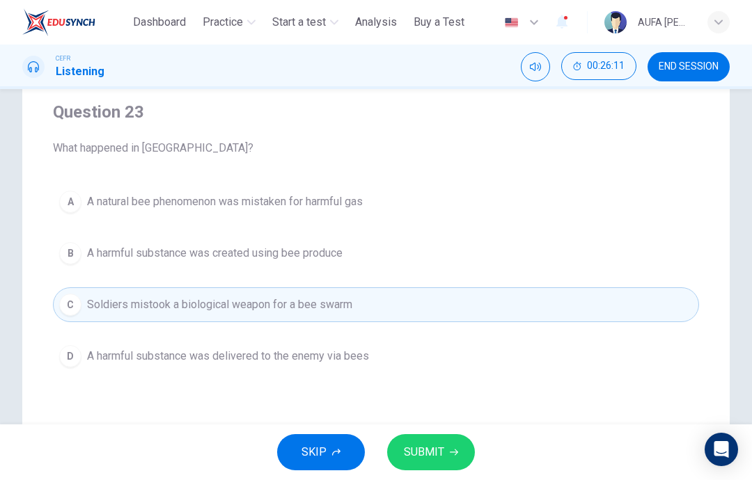
click at [416, 450] on span "SUBMIT" at bounding box center [424, 452] width 40 height 19
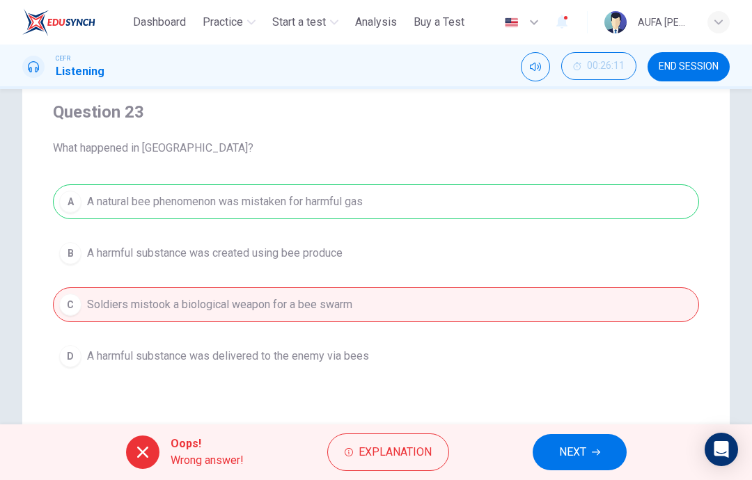
click at [578, 448] on span "NEXT" at bounding box center [572, 452] width 27 height 19
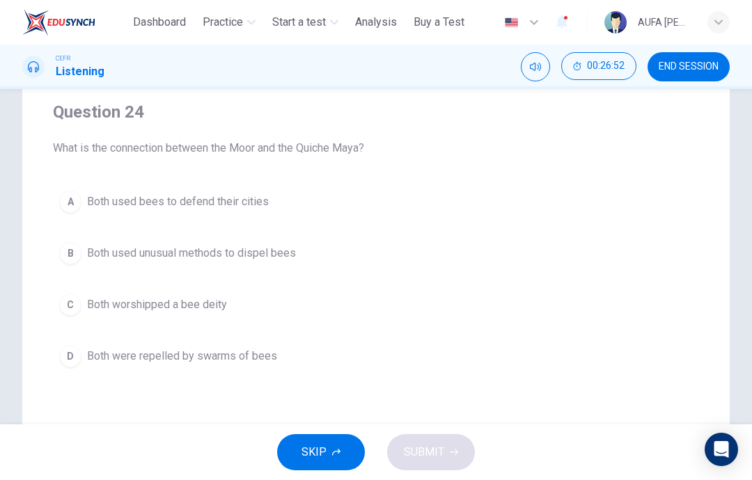
click at [72, 249] on div "B" at bounding box center [70, 253] width 22 height 22
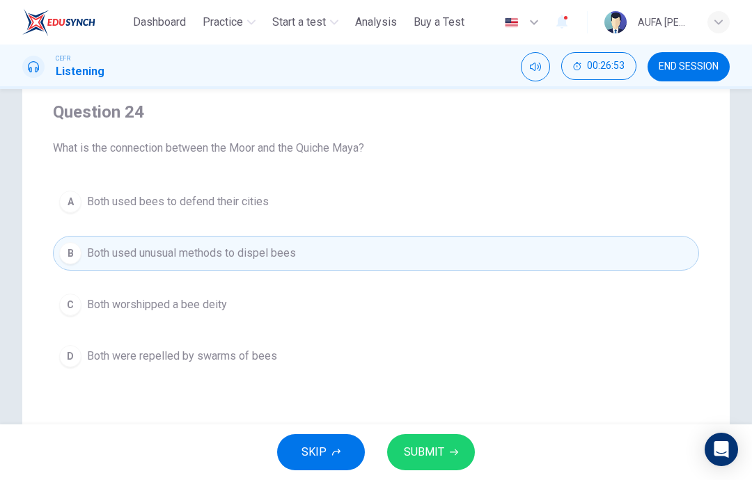
click at [432, 450] on span "SUBMIT" at bounding box center [424, 452] width 40 height 19
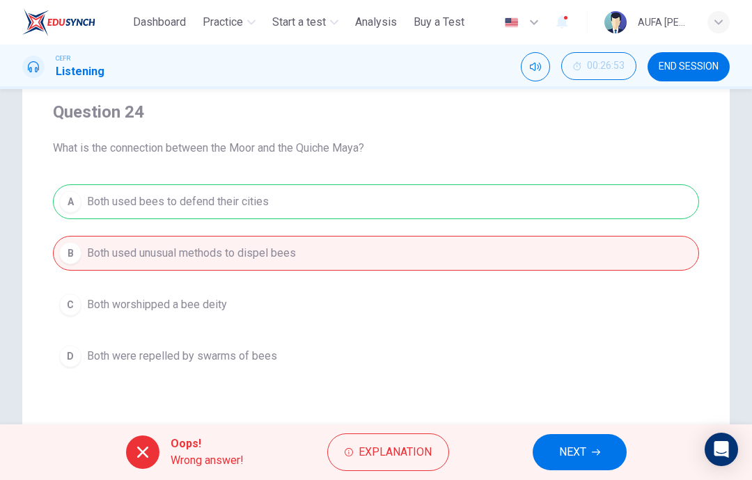
click at [555, 424] on div "Question 24 What is the connection between the [DEMOGRAPHIC_DATA] and the Quich…" at bounding box center [375, 289] width 707 height 560
click at [574, 464] on button "NEXT" at bounding box center [580, 452] width 94 height 36
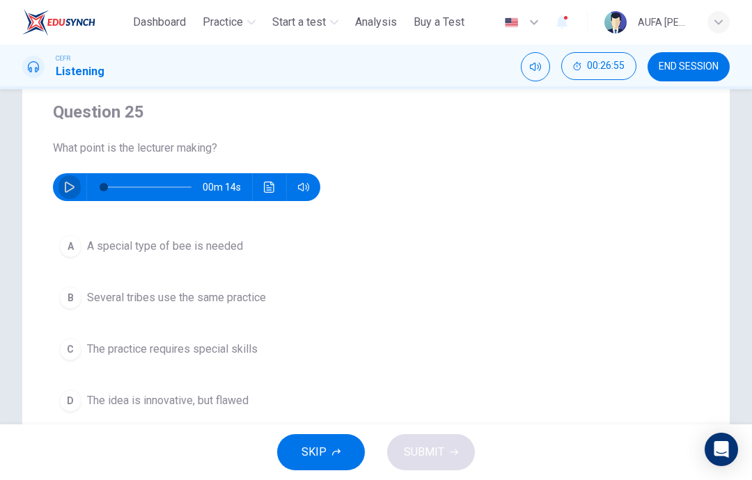
click at [63, 182] on button "button" at bounding box center [69, 187] width 22 height 28
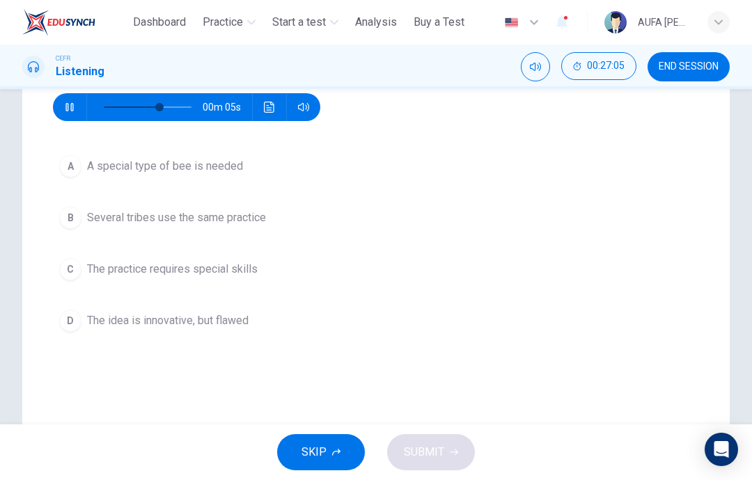
scroll to position [176, 0]
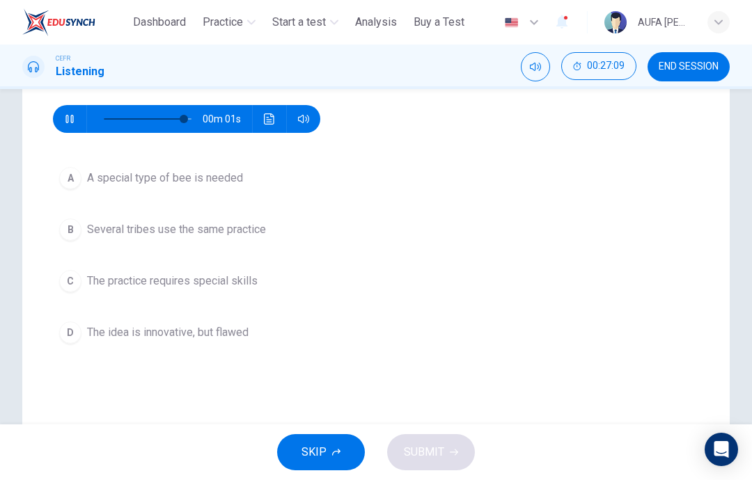
type input "*"
click at [77, 335] on div "D" at bounding box center [70, 333] width 22 height 22
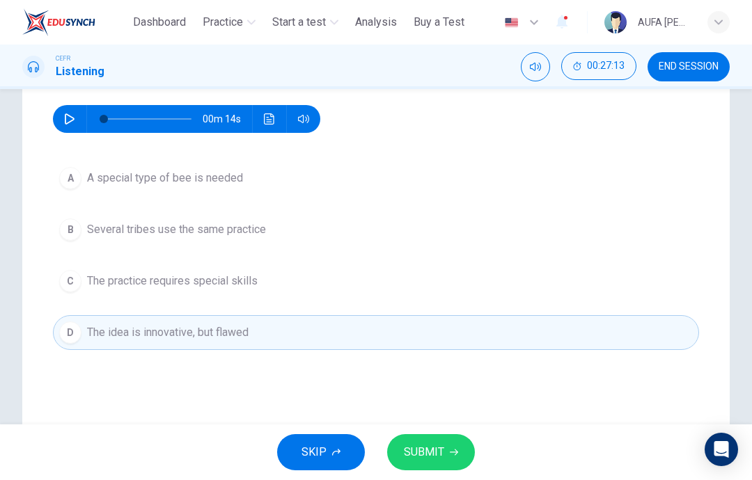
click at [405, 466] on button "SUBMIT" at bounding box center [431, 452] width 88 height 36
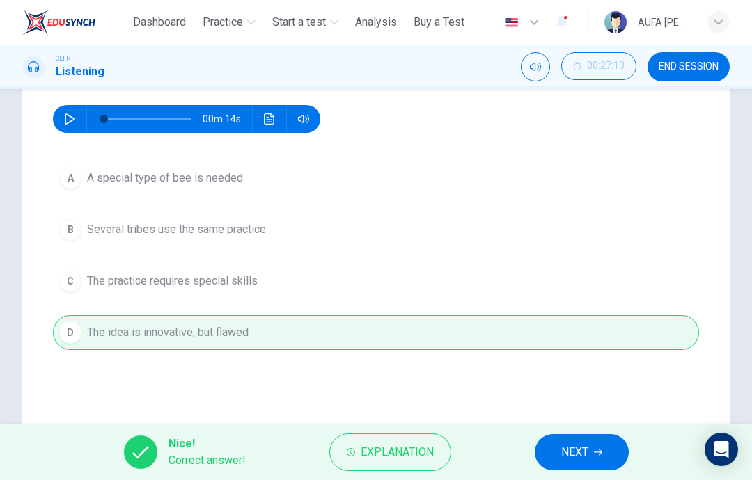
click at [569, 445] on span "NEXT" at bounding box center [574, 452] width 27 height 19
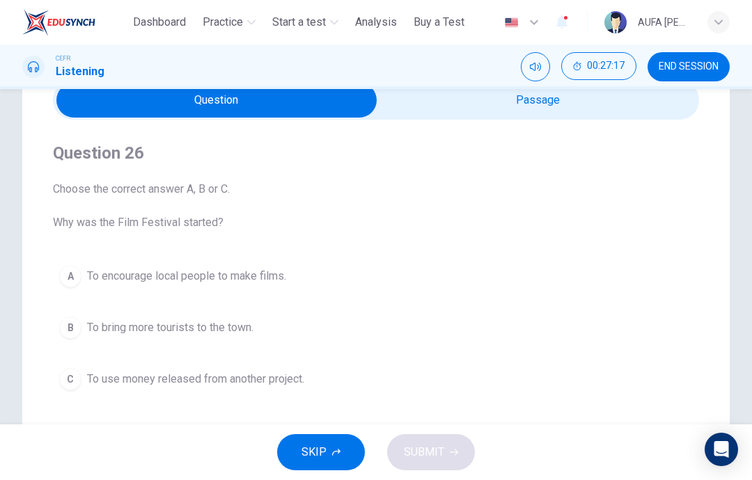
scroll to position [72, 0]
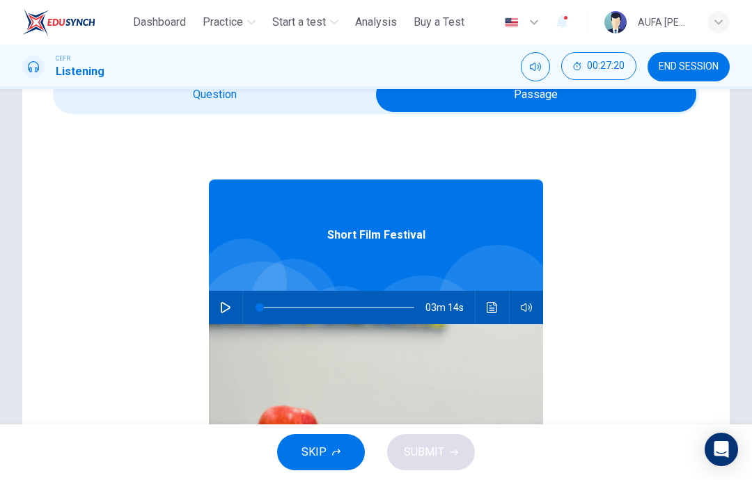
click at [230, 310] on icon "button" at bounding box center [225, 307] width 11 height 11
type input "**"
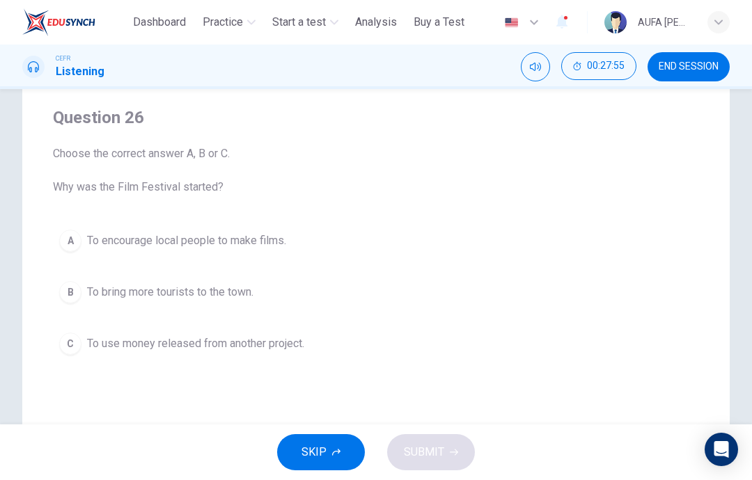
scroll to position [101, 0]
click at [90, 289] on span "To bring more tourists to the town." at bounding box center [170, 293] width 166 height 17
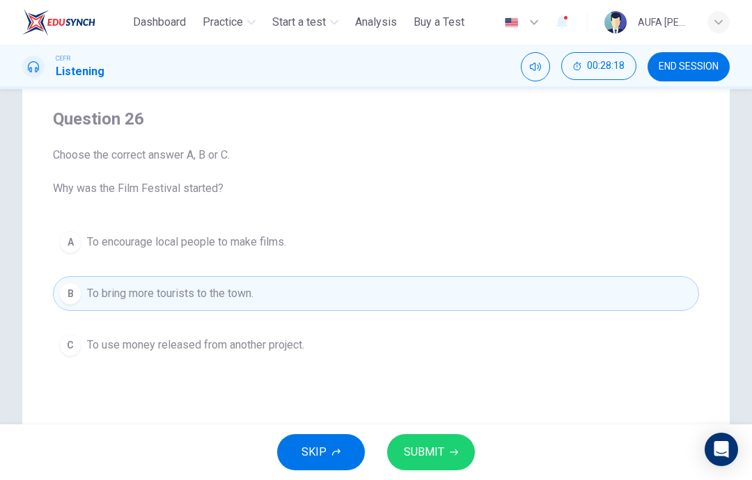
click at [418, 451] on span "SUBMIT" at bounding box center [424, 452] width 40 height 19
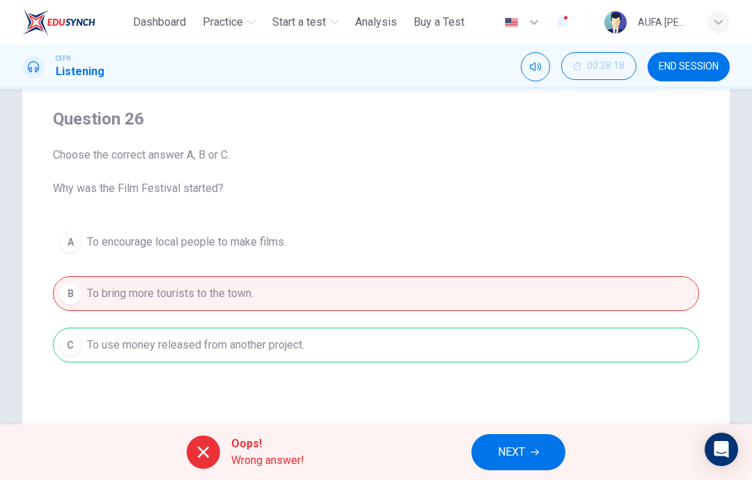
click at [513, 451] on span "NEXT" at bounding box center [511, 452] width 27 height 19
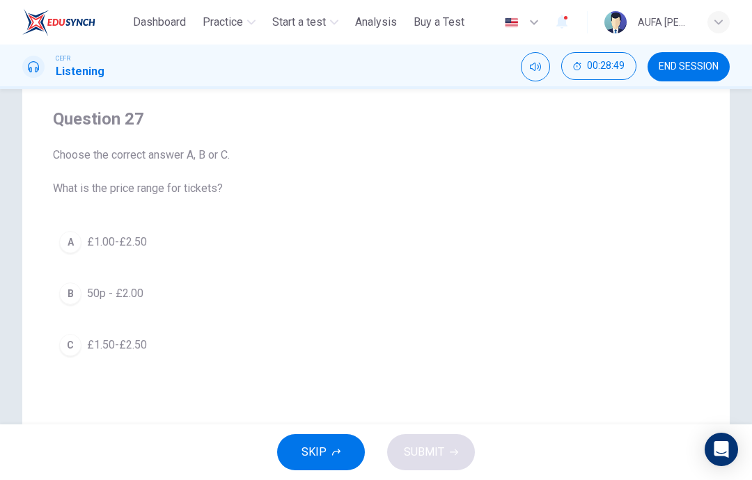
click at [73, 285] on div "B" at bounding box center [70, 294] width 22 height 22
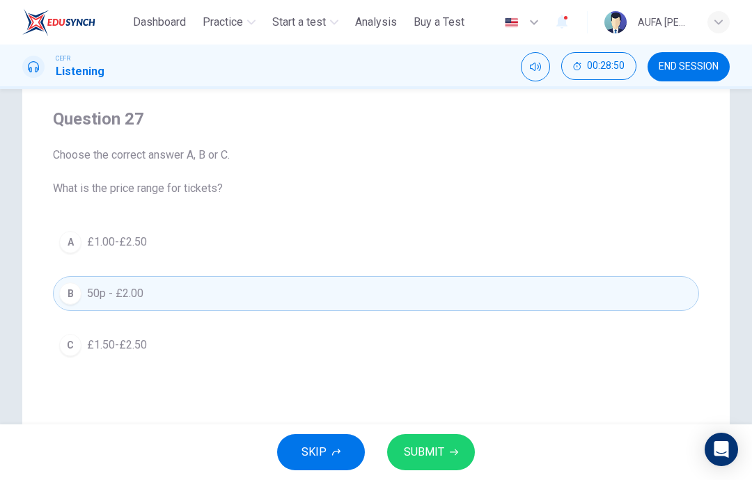
click at [65, 246] on div "A" at bounding box center [70, 242] width 22 height 22
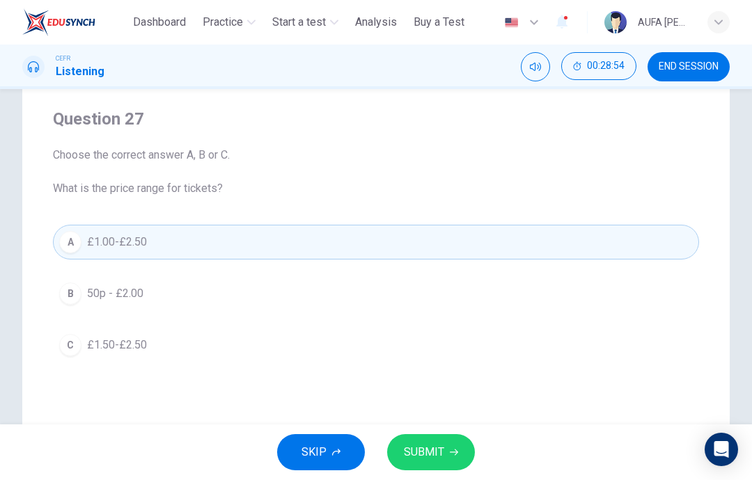
click at [436, 452] on span "SUBMIT" at bounding box center [424, 452] width 40 height 19
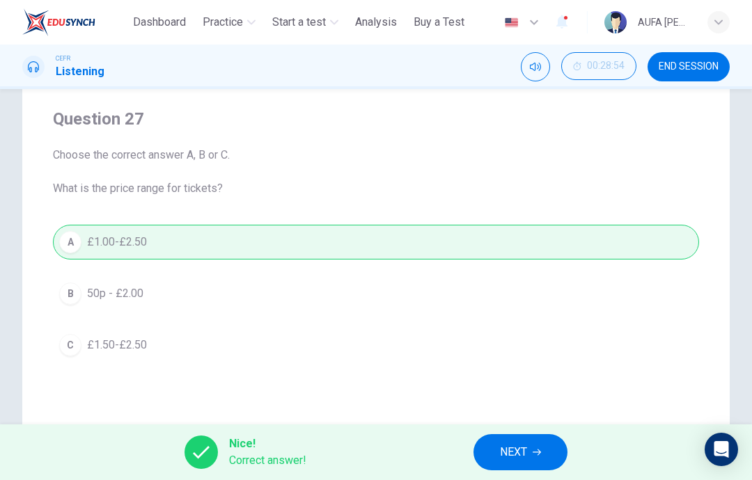
click at [503, 443] on span "NEXT" at bounding box center [513, 452] width 27 height 19
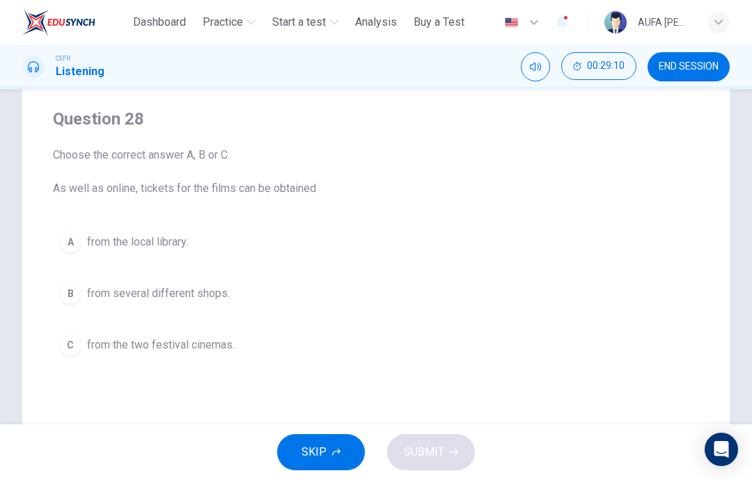
click at [74, 242] on div "A" at bounding box center [70, 242] width 22 height 22
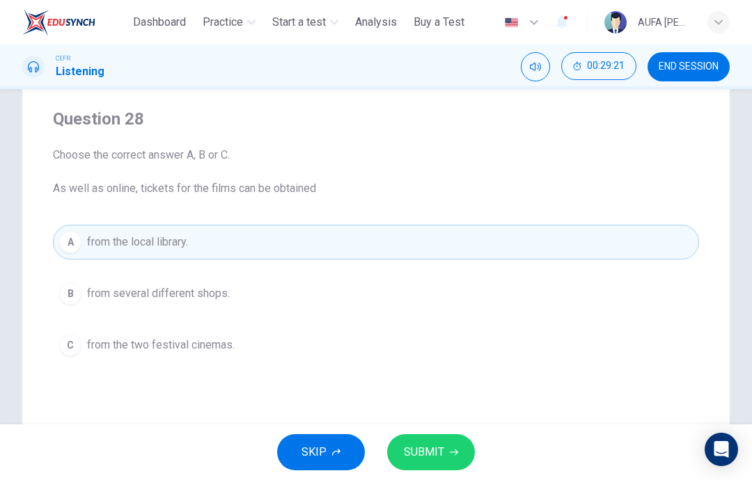
click at [445, 458] on button "SUBMIT" at bounding box center [431, 452] width 88 height 36
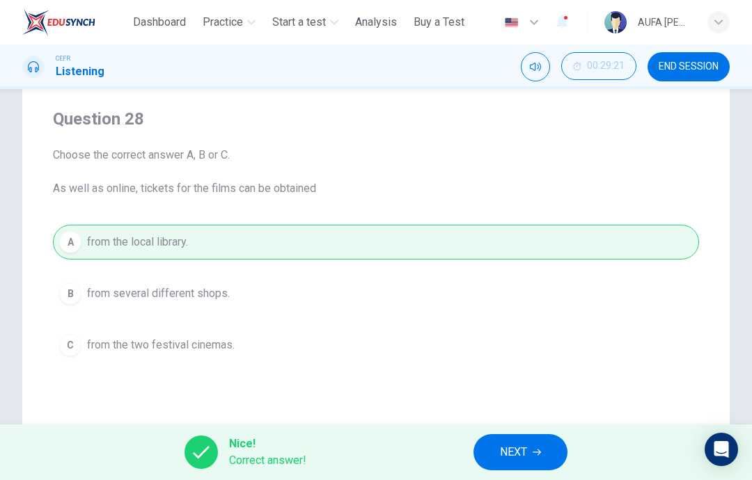
click at [500, 455] on span "NEXT" at bounding box center [513, 452] width 27 height 19
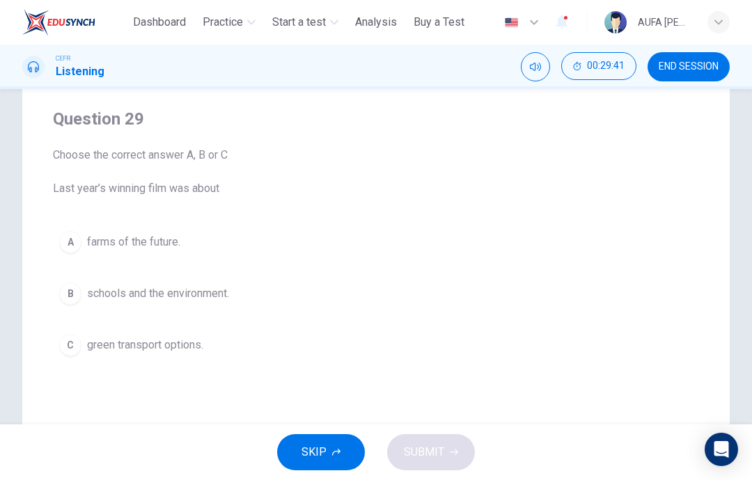
click at [61, 281] on button "B schools and the environment." at bounding box center [376, 293] width 646 height 35
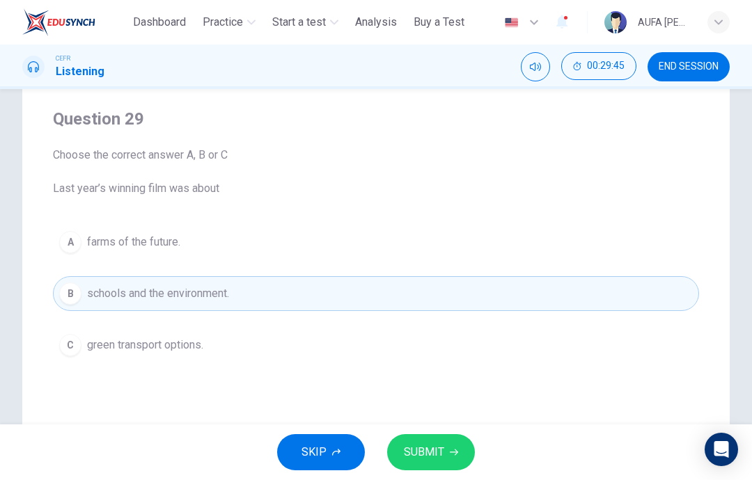
click at [416, 449] on span "SUBMIT" at bounding box center [424, 452] width 40 height 19
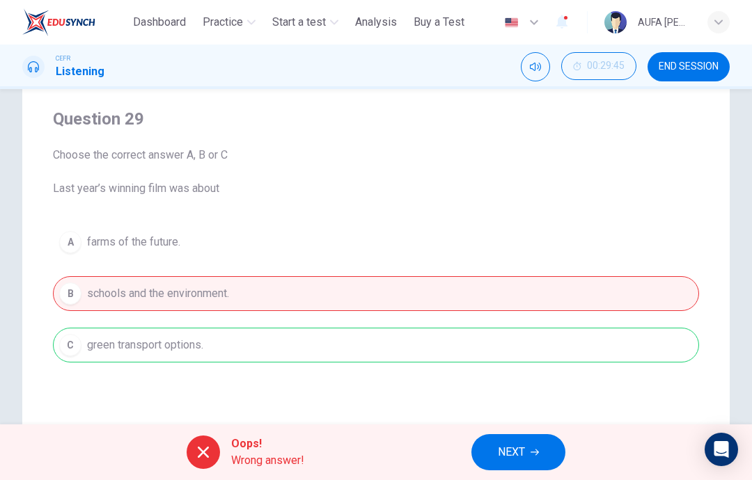
click at [176, 356] on div "A farms of the future. B schools and the environment. C green transport options." at bounding box center [376, 294] width 646 height 138
click at [484, 446] on button "NEXT" at bounding box center [518, 452] width 94 height 36
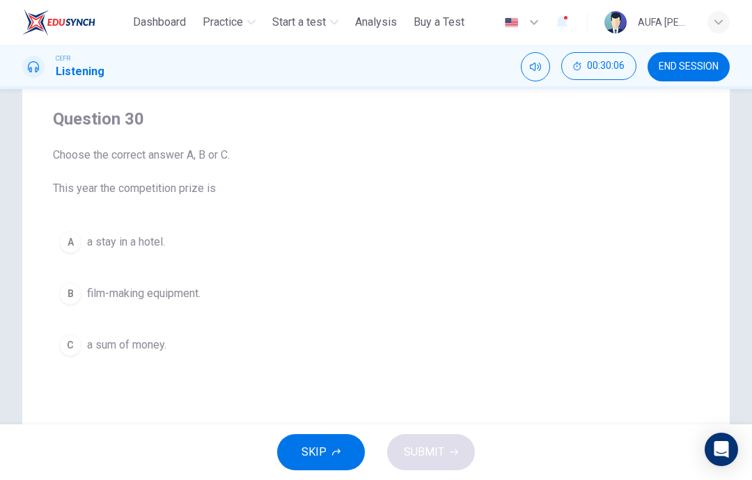
click at [78, 306] on button "B film-making equipment." at bounding box center [376, 293] width 646 height 35
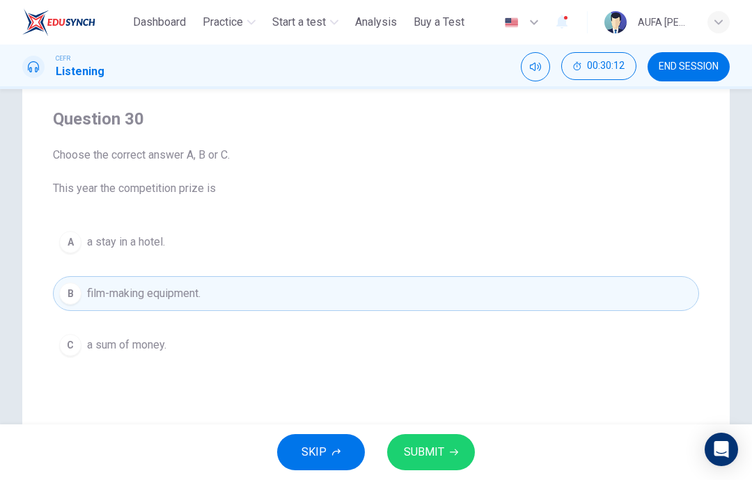
click at [470, 436] on div "SKIP SUBMIT" at bounding box center [376, 453] width 752 height 56
click at [459, 469] on button "SUBMIT" at bounding box center [431, 452] width 88 height 36
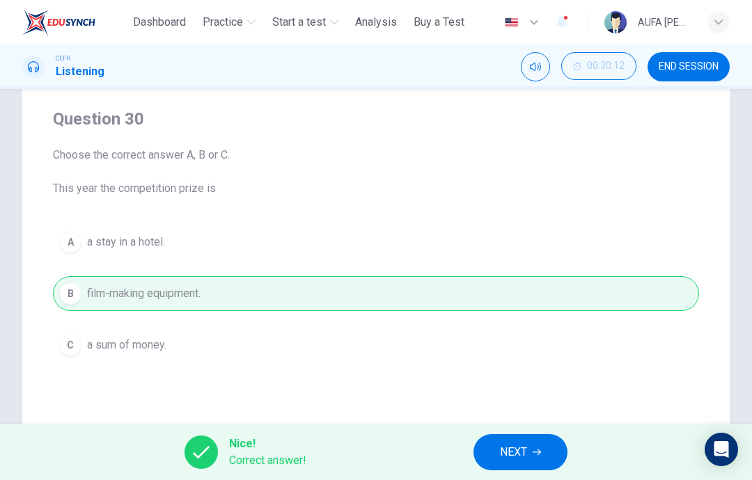
click at [523, 456] on span "NEXT" at bounding box center [513, 452] width 27 height 19
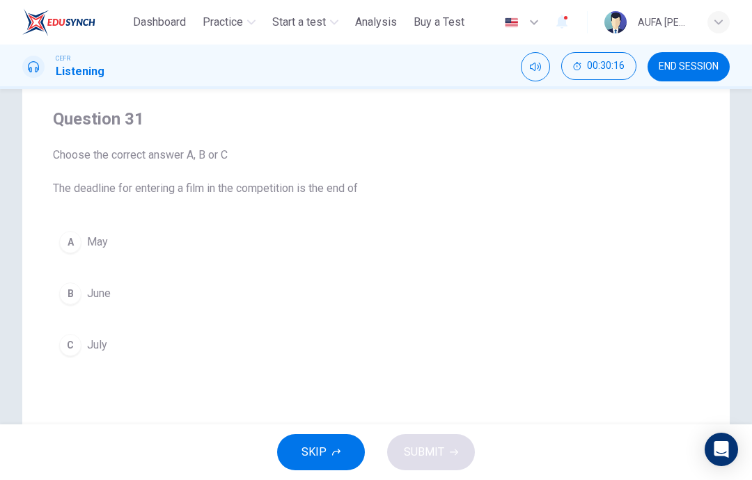
click at [68, 354] on div "C" at bounding box center [70, 345] width 22 height 22
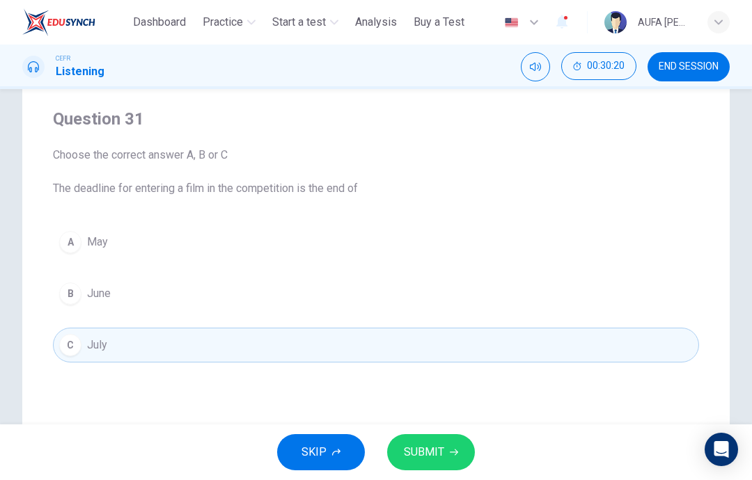
click at [464, 457] on button "SUBMIT" at bounding box center [431, 452] width 88 height 36
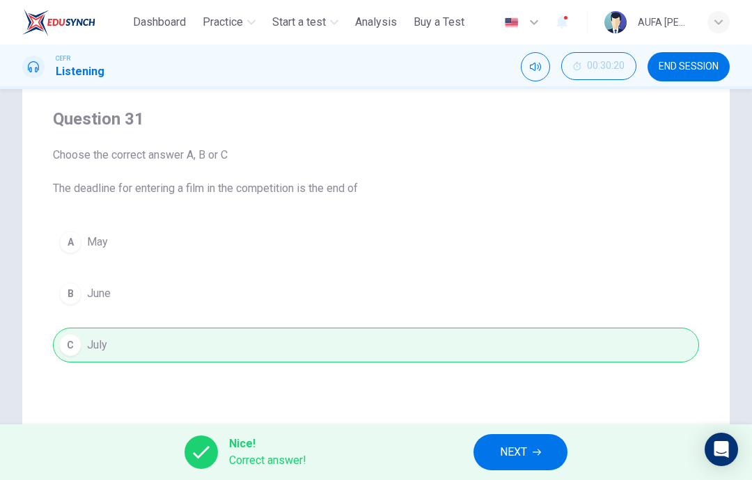
click at [510, 434] on button "NEXT" at bounding box center [520, 452] width 94 height 36
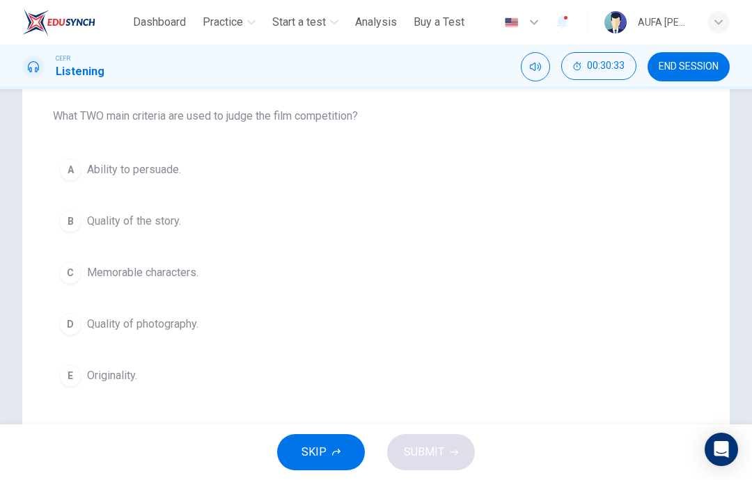
scroll to position [174, 0]
click at [84, 175] on button "A Ability to persuade." at bounding box center [376, 169] width 646 height 35
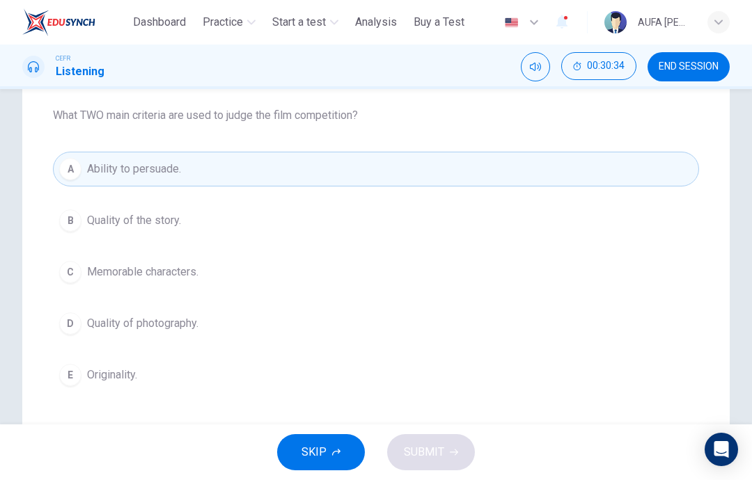
click at [69, 224] on div "B" at bounding box center [70, 221] width 22 height 22
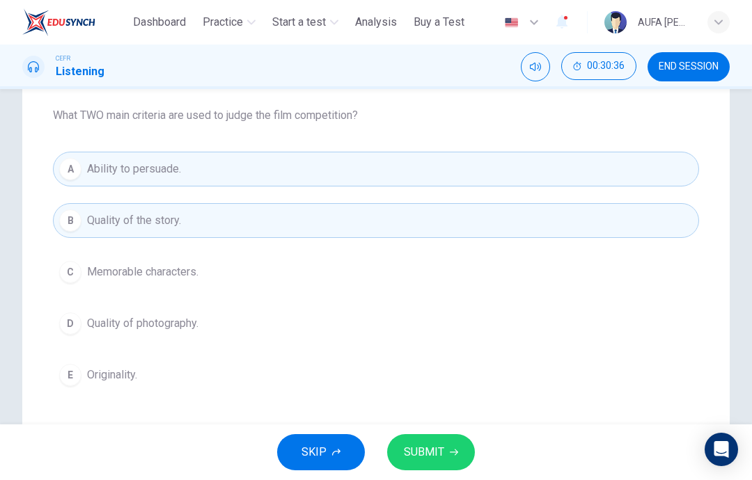
click at [421, 462] on span "SUBMIT" at bounding box center [424, 452] width 40 height 19
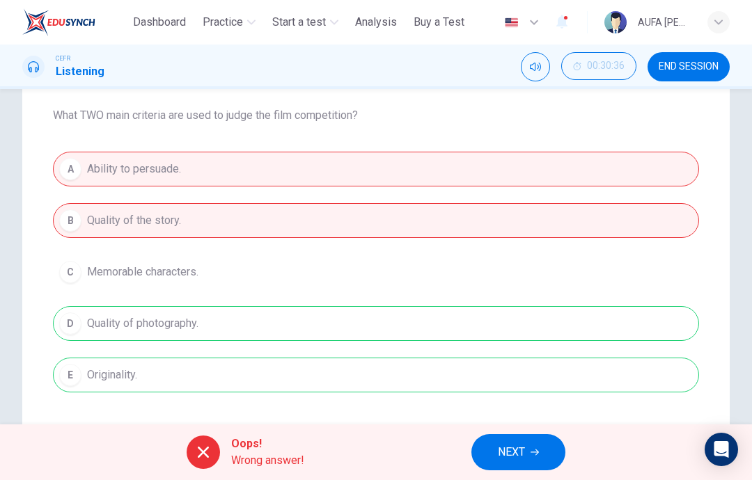
click at [498, 450] on span "NEXT" at bounding box center [511, 452] width 27 height 19
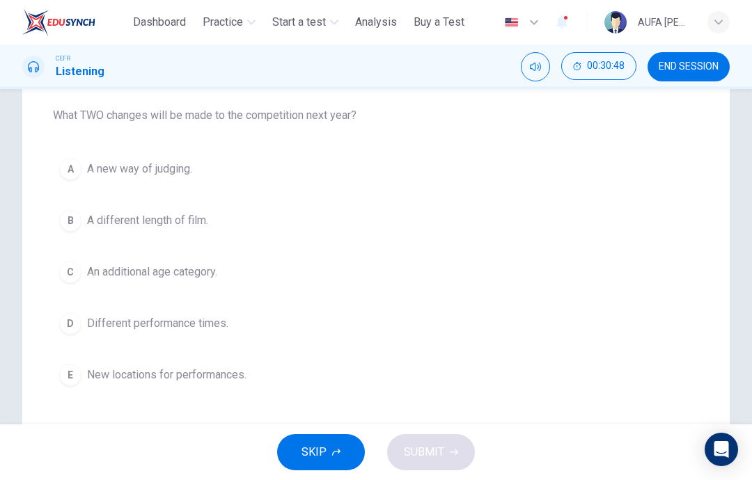
click at [222, 218] on button "B A different length of film." at bounding box center [376, 220] width 646 height 35
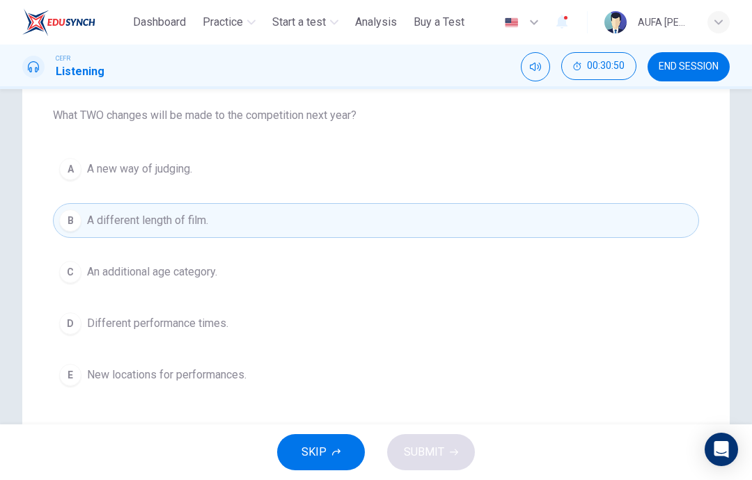
click at [265, 376] on button "E New locations for performances." at bounding box center [376, 375] width 646 height 35
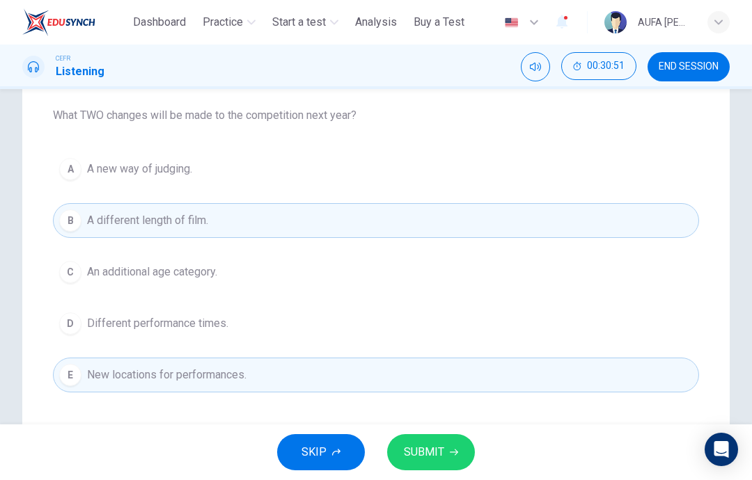
click at [424, 440] on button "SUBMIT" at bounding box center [431, 452] width 88 height 36
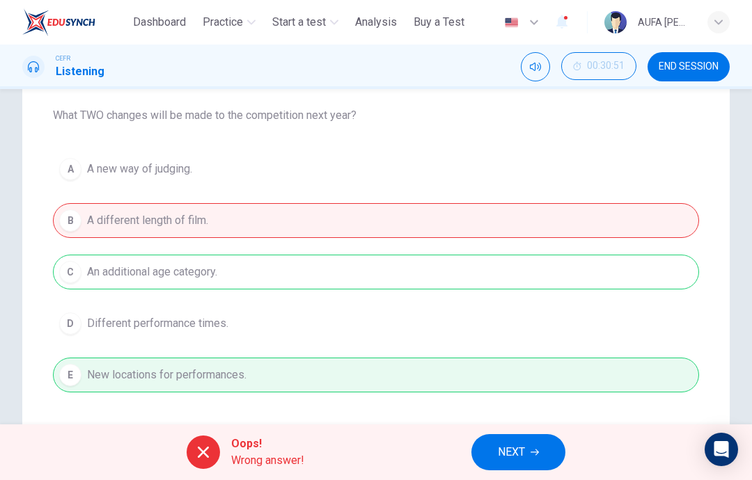
click at [486, 466] on button "NEXT" at bounding box center [518, 452] width 94 height 36
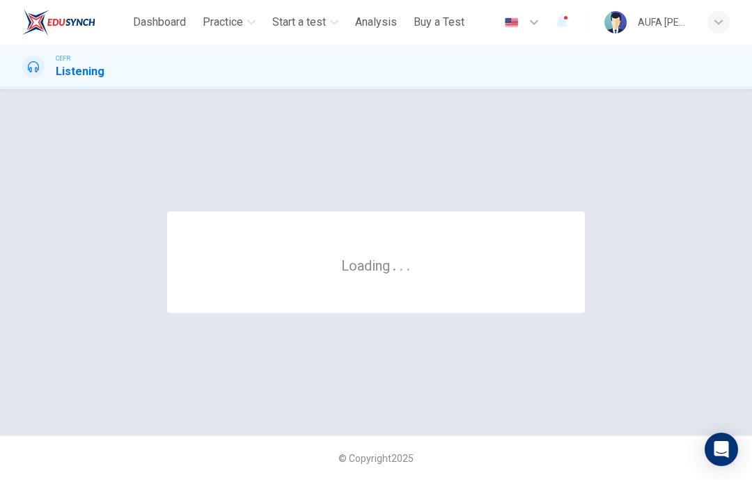
scroll to position [0, 0]
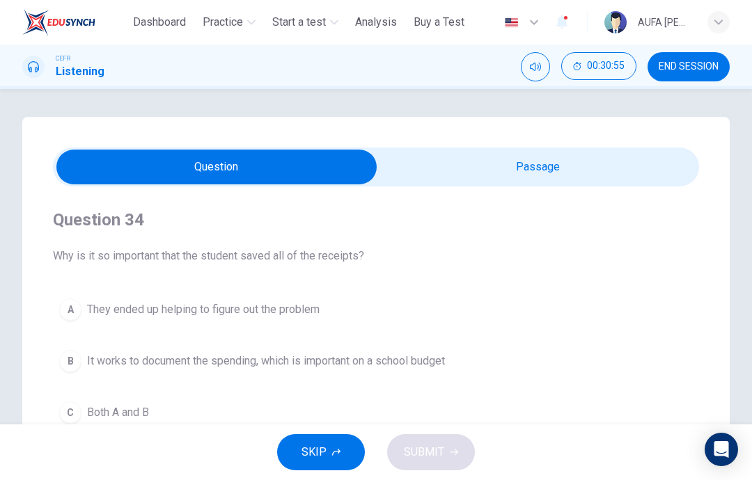
click at [668, 72] on span "END SESSION" at bounding box center [689, 66] width 60 height 11
